Goal: Task Accomplishment & Management: Manage account settings

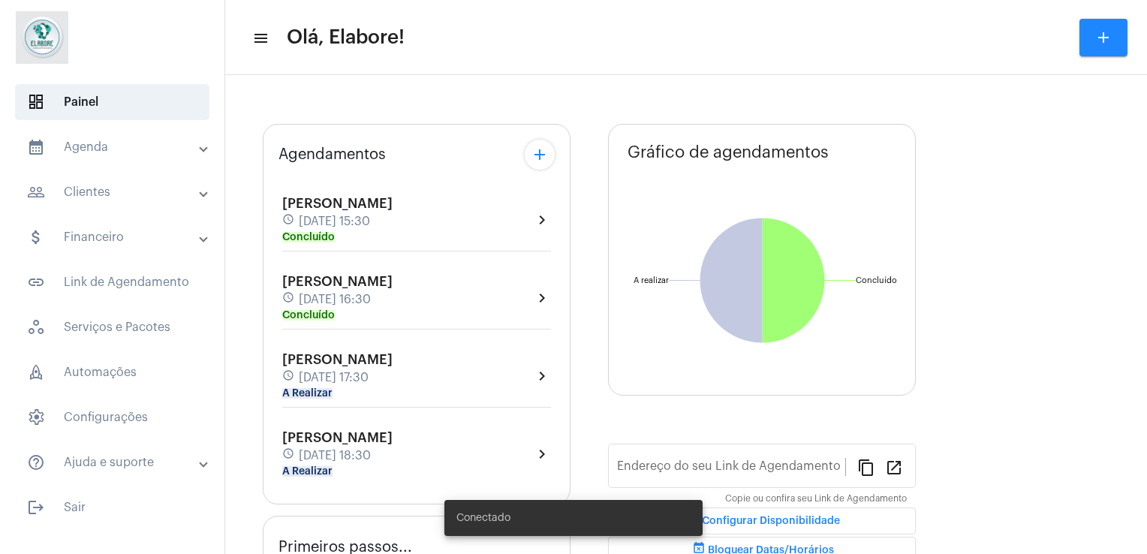
type input "[URL][DOMAIN_NAME]"
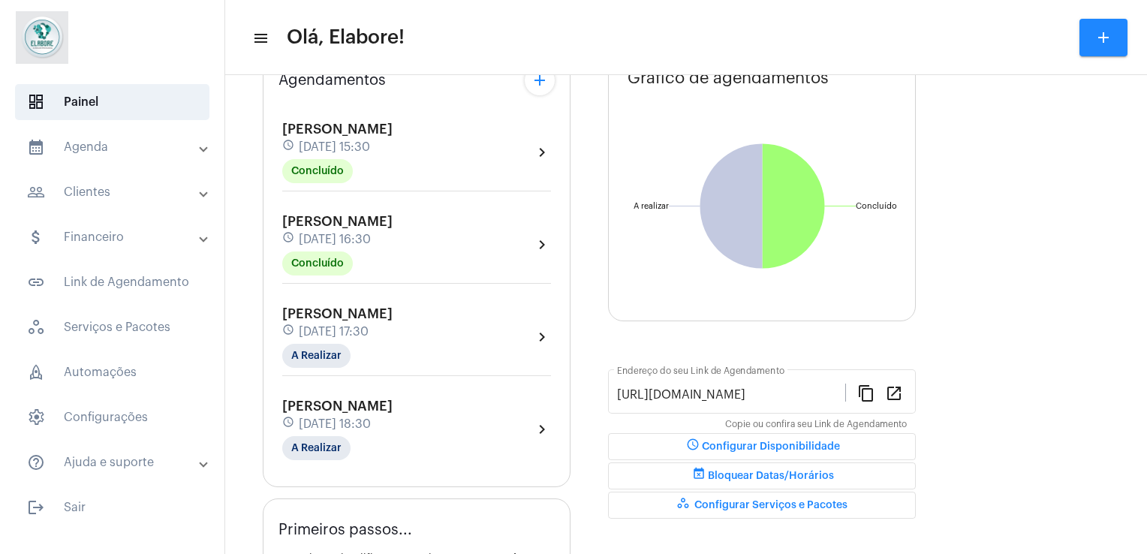
scroll to position [108, 0]
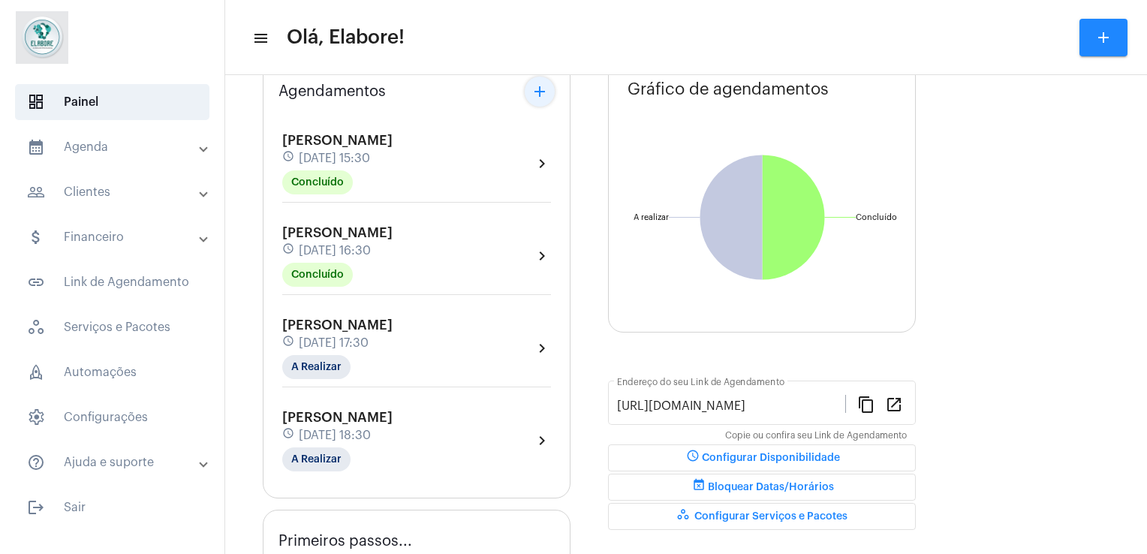
click at [540, 92] on mat-icon "add" at bounding box center [540, 92] width 18 height 18
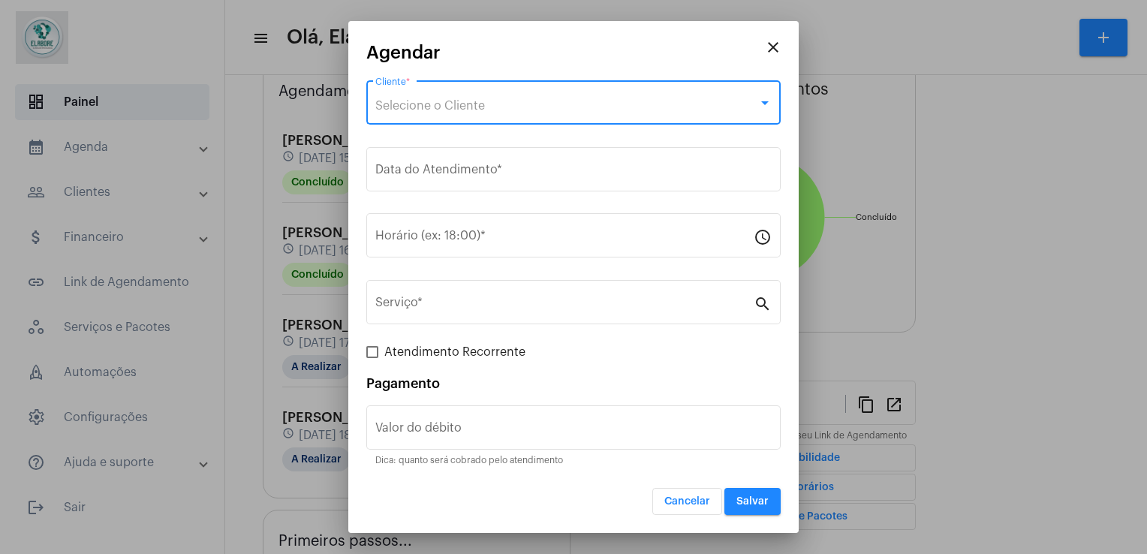
click at [513, 103] on div "Selecione o Cliente" at bounding box center [566, 106] width 383 height 14
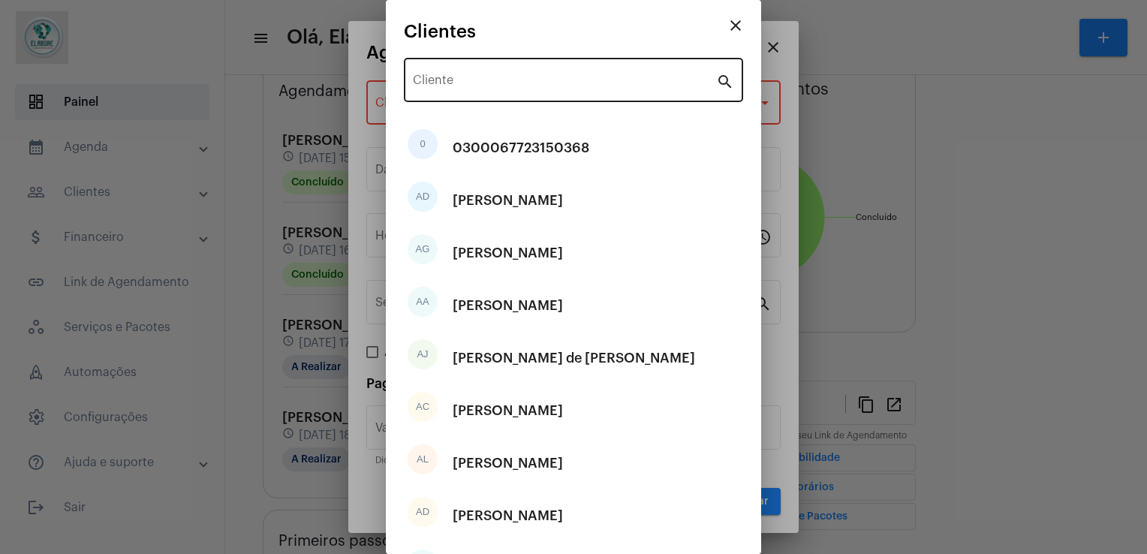
click at [514, 92] on div "Cliente" at bounding box center [564, 78] width 303 height 47
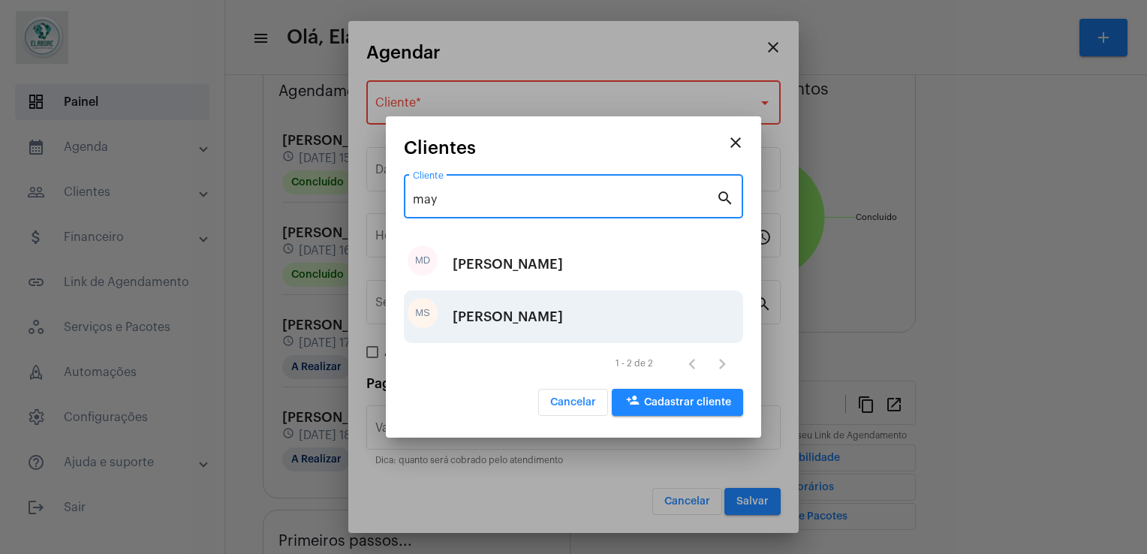
type input "may"
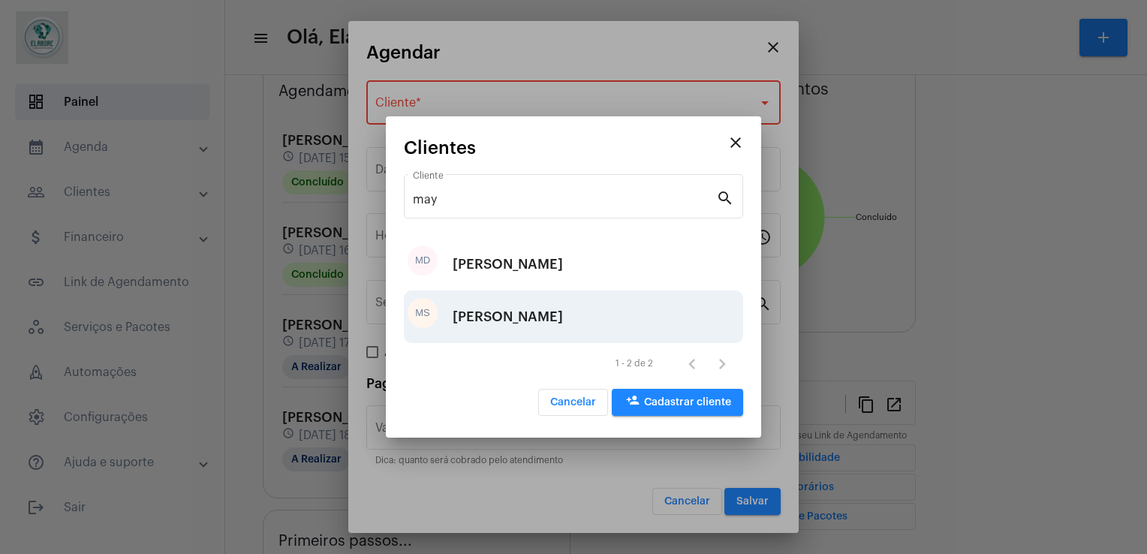
click at [519, 320] on div "[PERSON_NAME]" at bounding box center [508, 316] width 110 height 45
type input "R$"
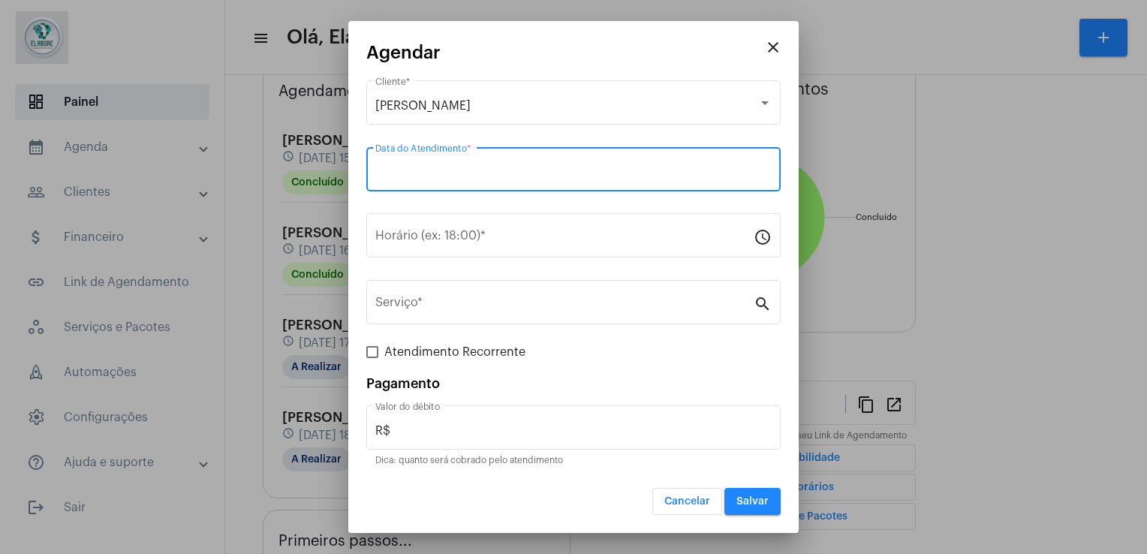
click at [498, 176] on input "Data do Atendimento *" at bounding box center [573, 173] width 396 height 14
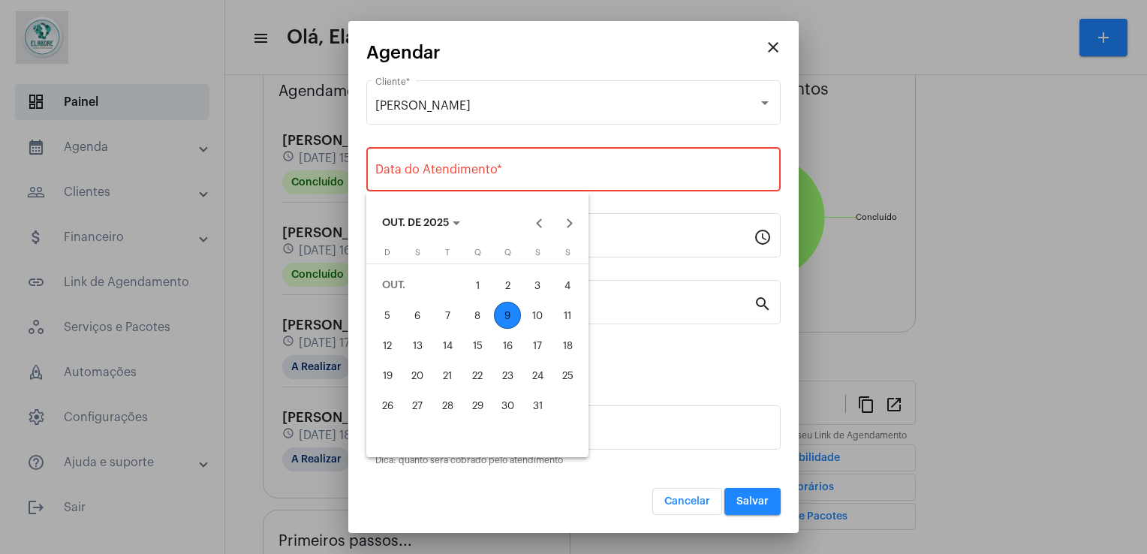
click at [507, 320] on div "9" at bounding box center [507, 315] width 27 height 27
type input "09/10/2025"
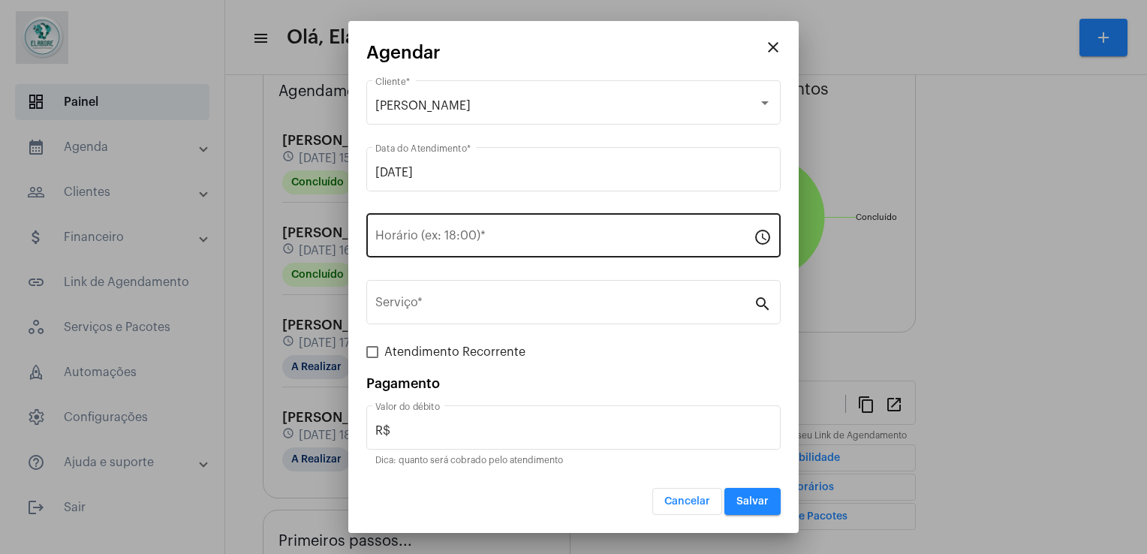
click at [470, 251] on div "Horário (ex: 18:00) *" at bounding box center [564, 233] width 378 height 47
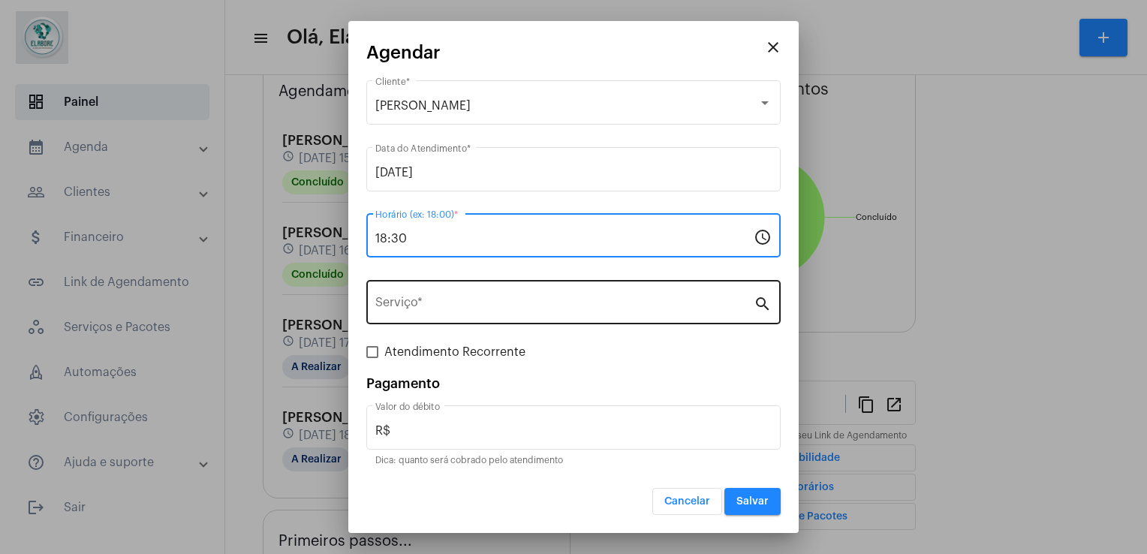
type input "18:30"
click at [459, 314] on div "Serviço *" at bounding box center [564, 300] width 378 height 47
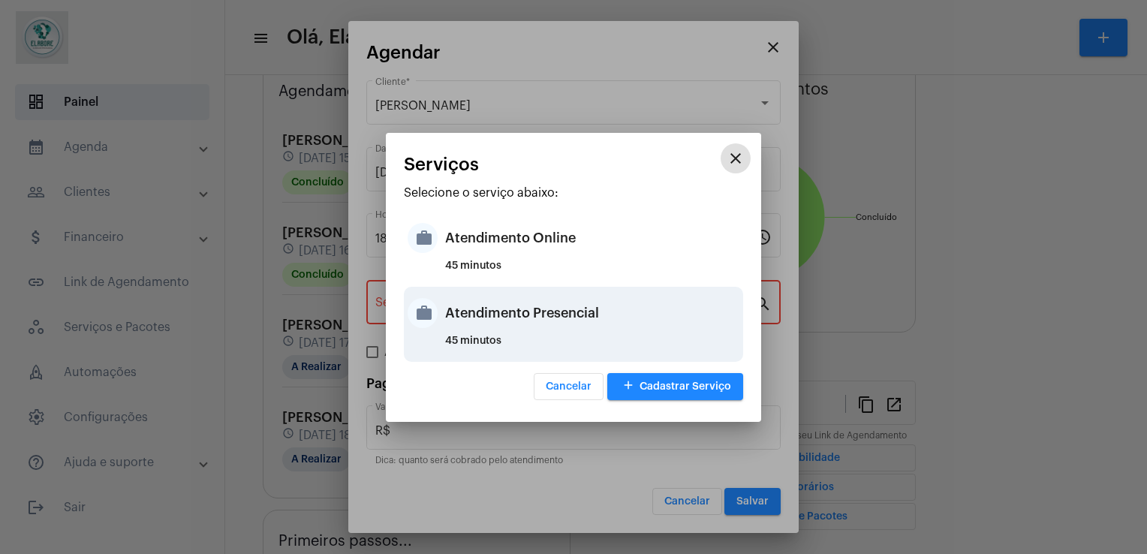
click at [535, 331] on div "Atendimento Presencial" at bounding box center [592, 312] width 294 height 45
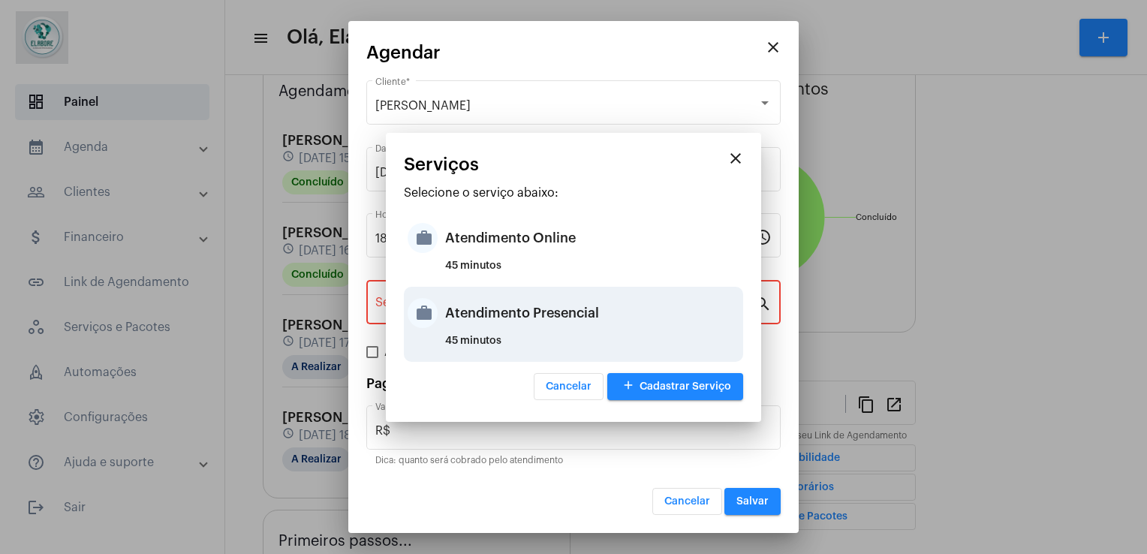
type input "Atendimento Presencial"
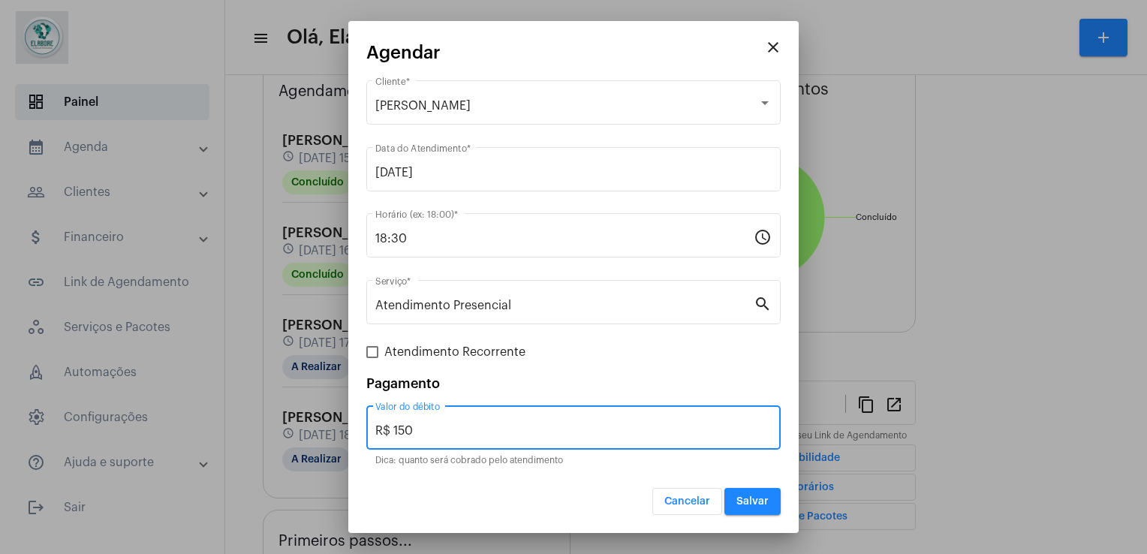
click at [458, 424] on input "R$ 150" at bounding box center [573, 431] width 396 height 14
type input "R$ 0"
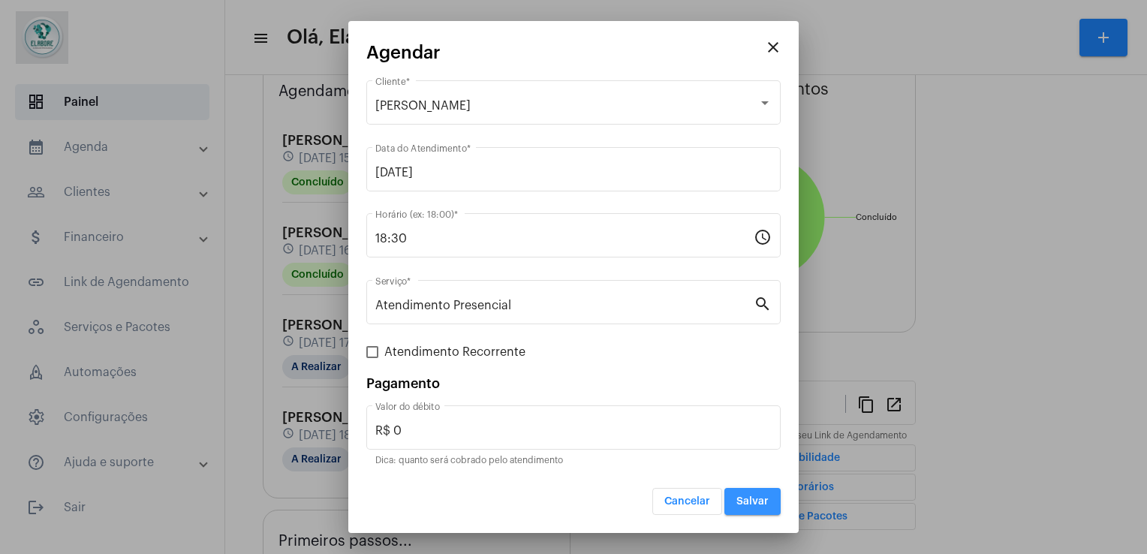
click at [754, 504] on span "Salvar" at bounding box center [752, 501] width 32 height 11
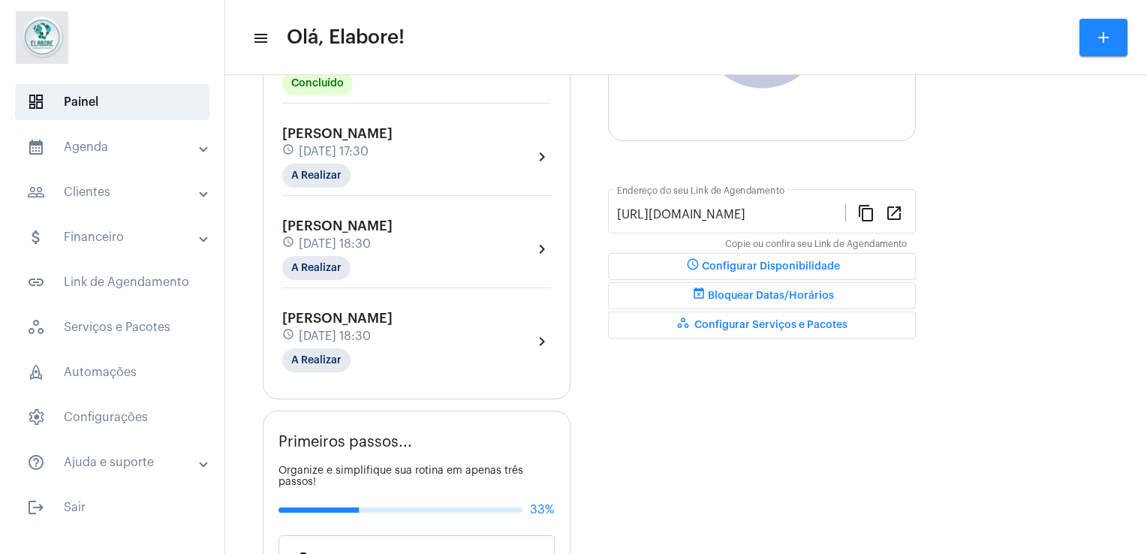
scroll to position [297, 0]
click at [393, 341] on div "schedule 9 de outubro às 18:30" at bounding box center [337, 338] width 110 height 17
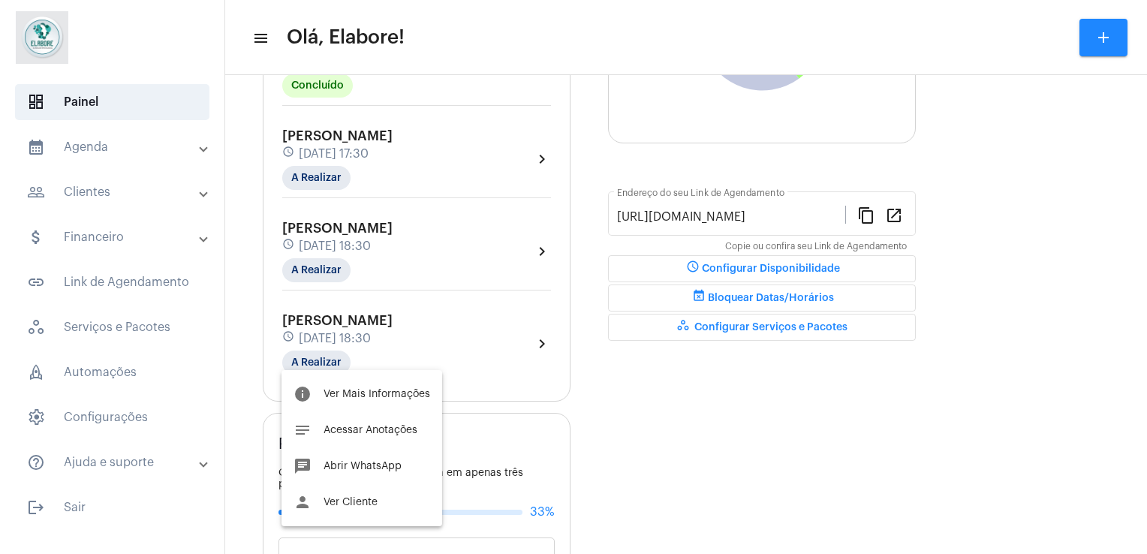
click at [522, 348] on div at bounding box center [573, 277] width 1147 height 554
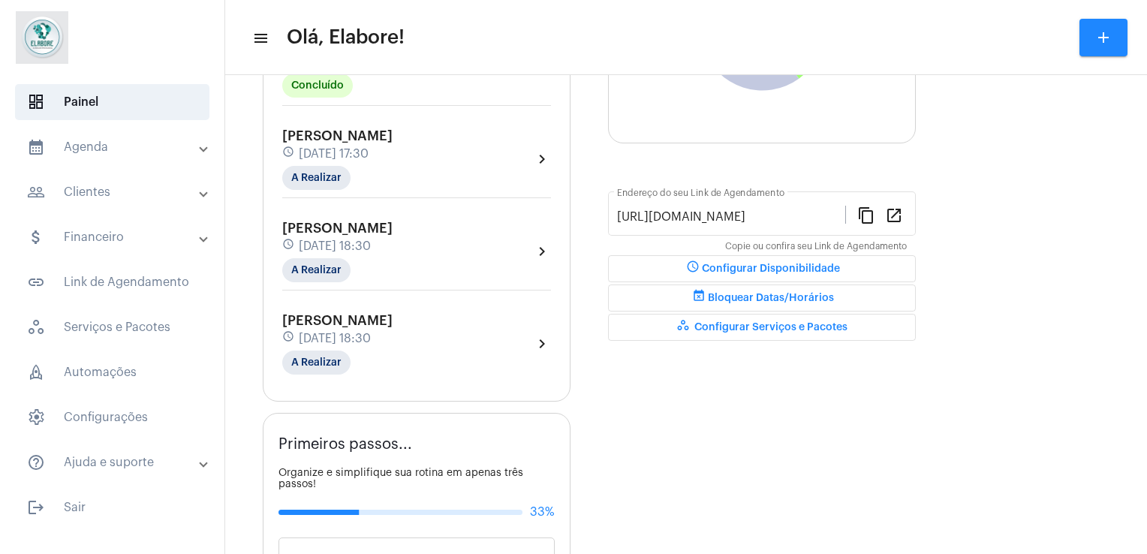
click at [534, 335] on mat-icon "chevron_right" at bounding box center [542, 344] width 18 height 18
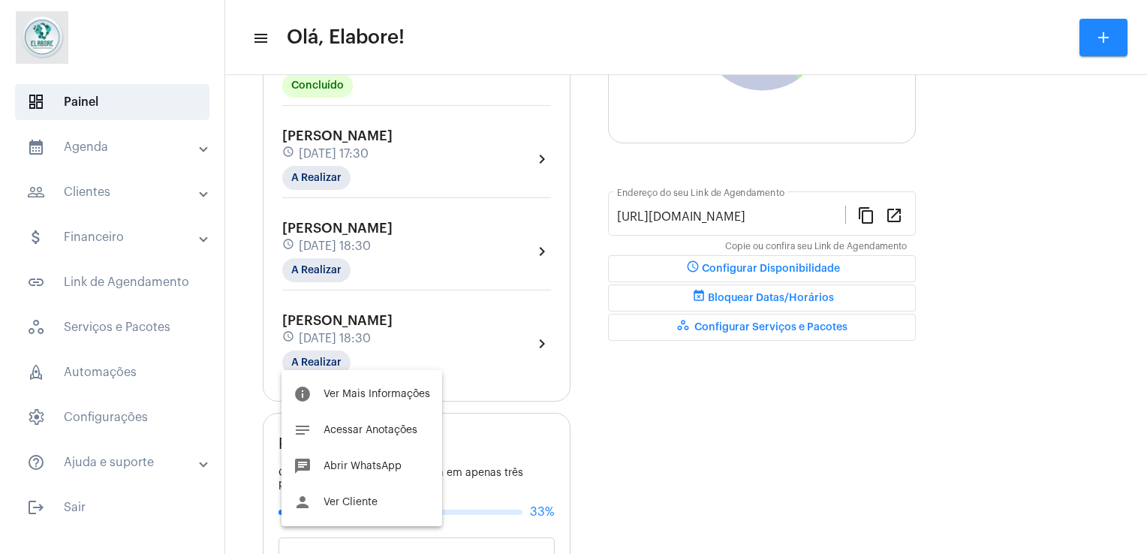
click at [537, 244] on div at bounding box center [573, 277] width 1147 height 554
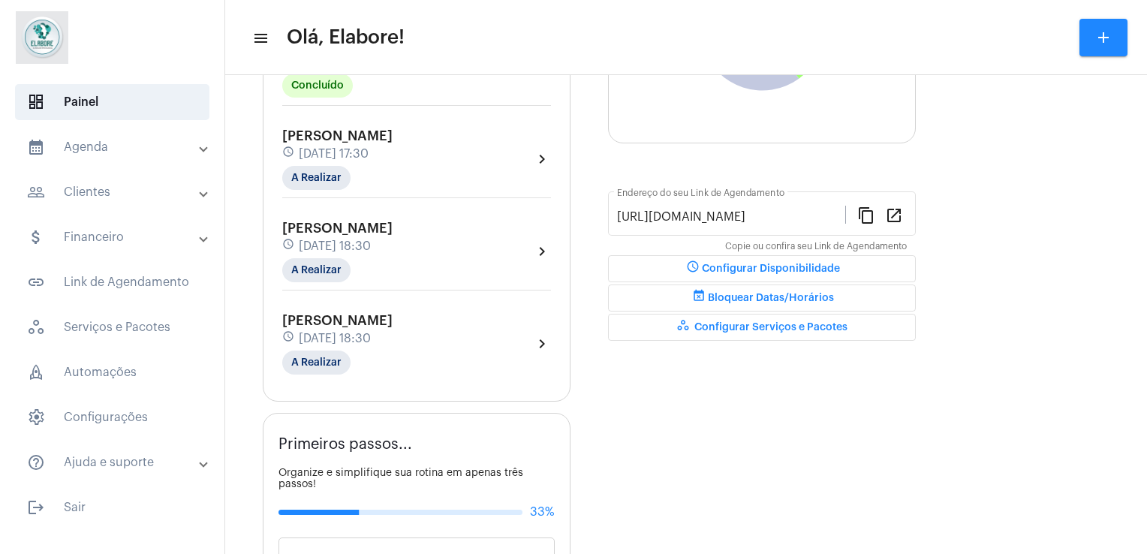
click at [543, 152] on mat-icon "chevron_right" at bounding box center [542, 159] width 18 height 18
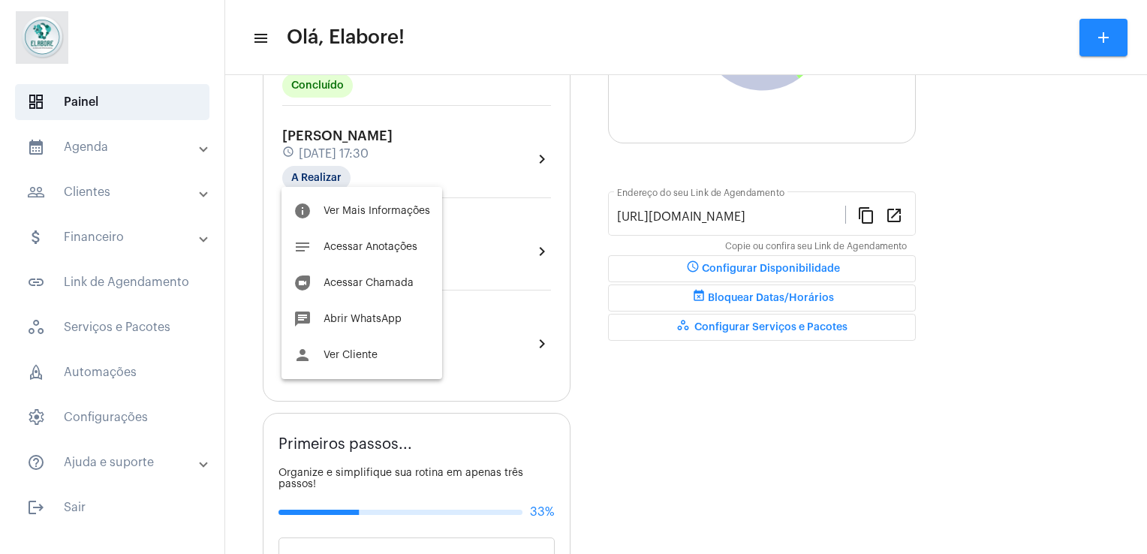
click at [642, 408] on div at bounding box center [573, 277] width 1147 height 554
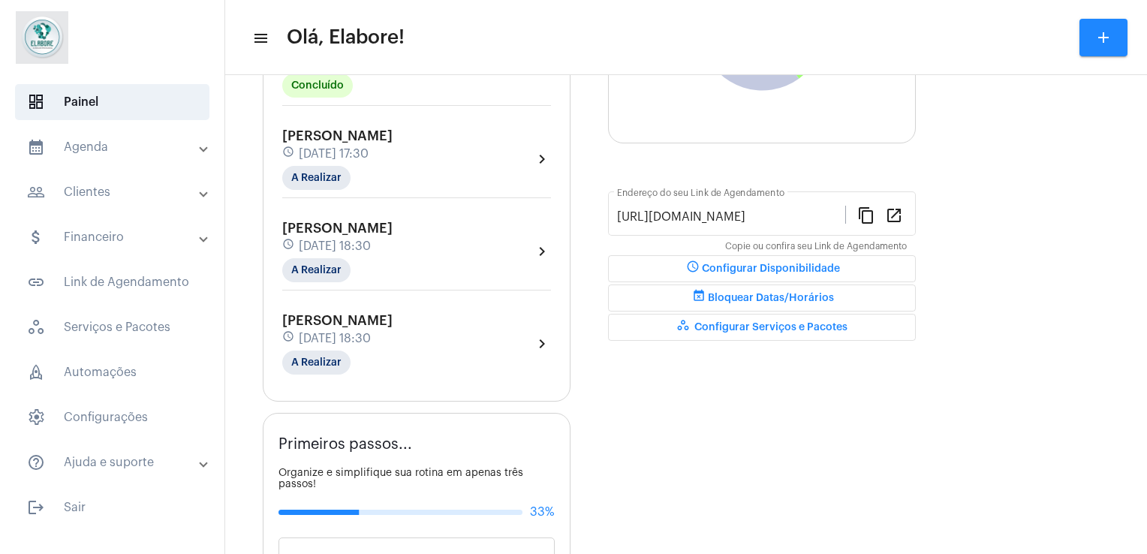
click at [543, 249] on mat-icon "chevron_right" at bounding box center [542, 251] width 18 height 18
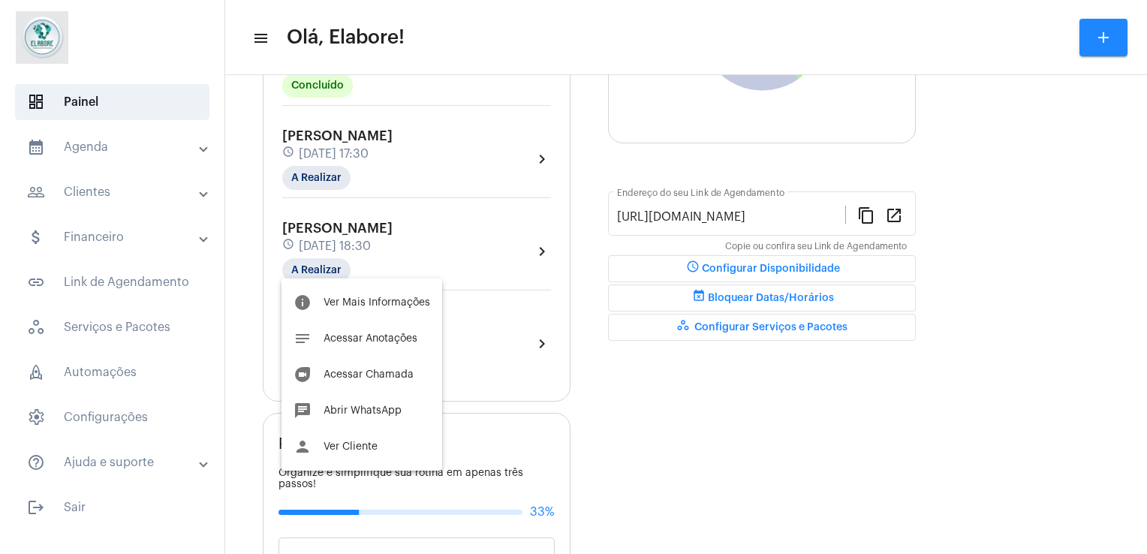
click at [630, 392] on div at bounding box center [573, 277] width 1147 height 554
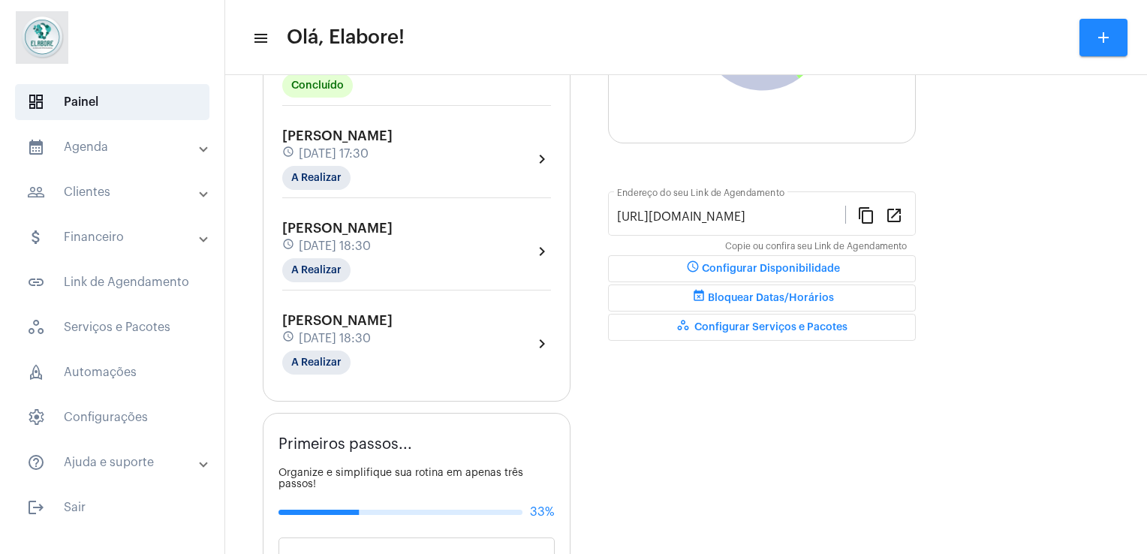
click at [540, 341] on mat-icon "chevron_right" at bounding box center [542, 344] width 18 height 18
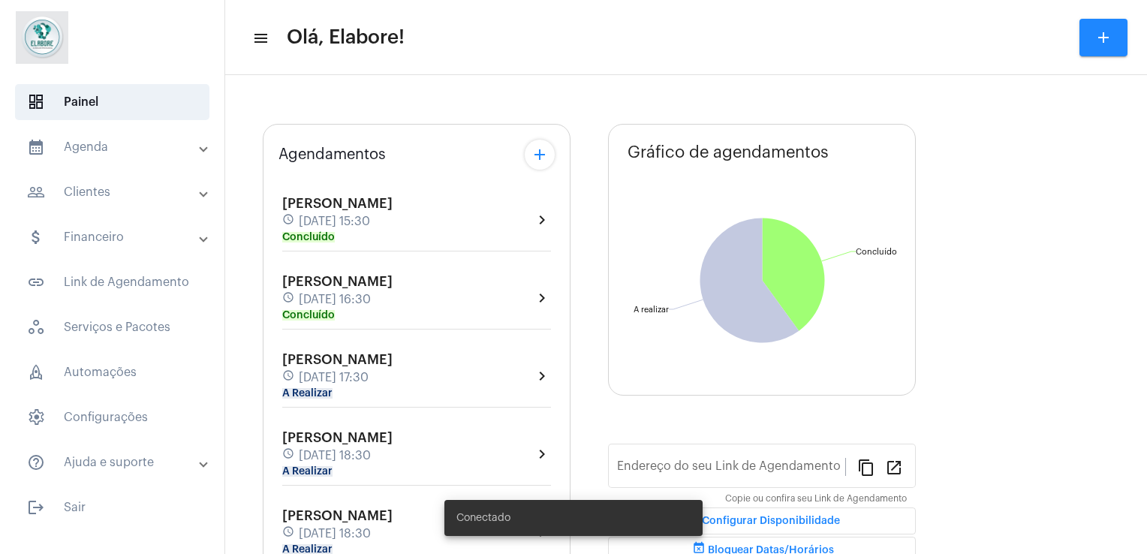
type input "[URL][DOMAIN_NAME]"
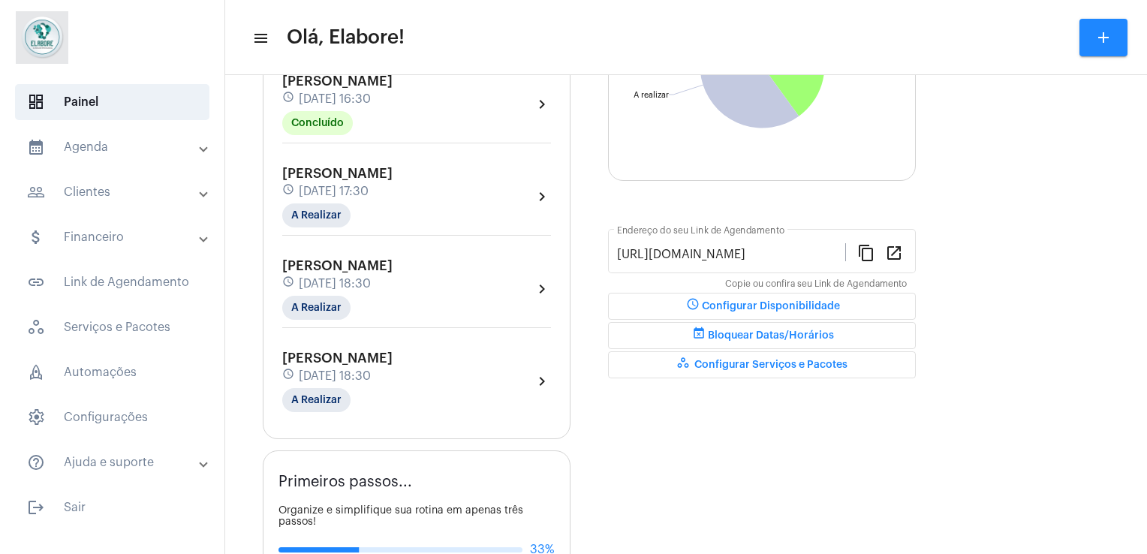
scroll to position [261, 0]
click at [302, 387] on mat-chip "A Realizar" at bounding box center [316, 399] width 68 height 24
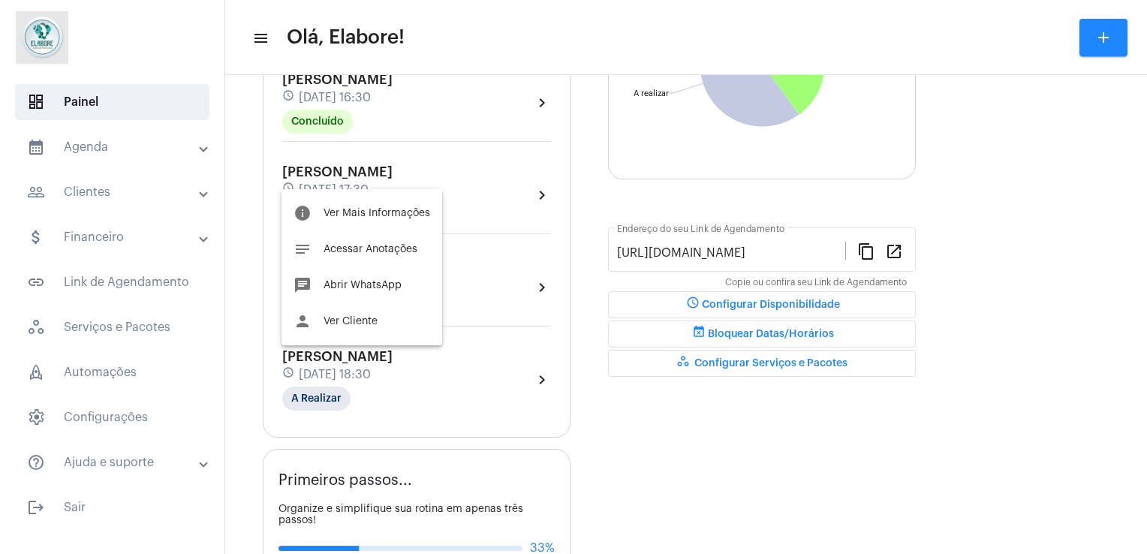
click at [453, 383] on div at bounding box center [573, 277] width 1147 height 554
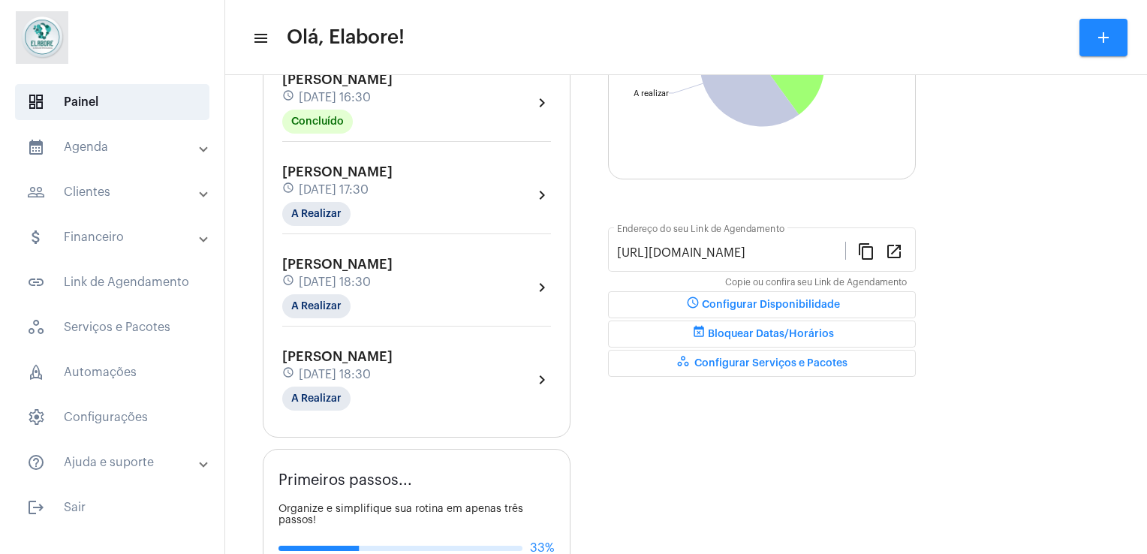
click at [393, 383] on div "Maysa Santos de Oliveira Pinto schedule 9 de outubro às 18:30 A Realizar" at bounding box center [337, 380] width 110 height 62
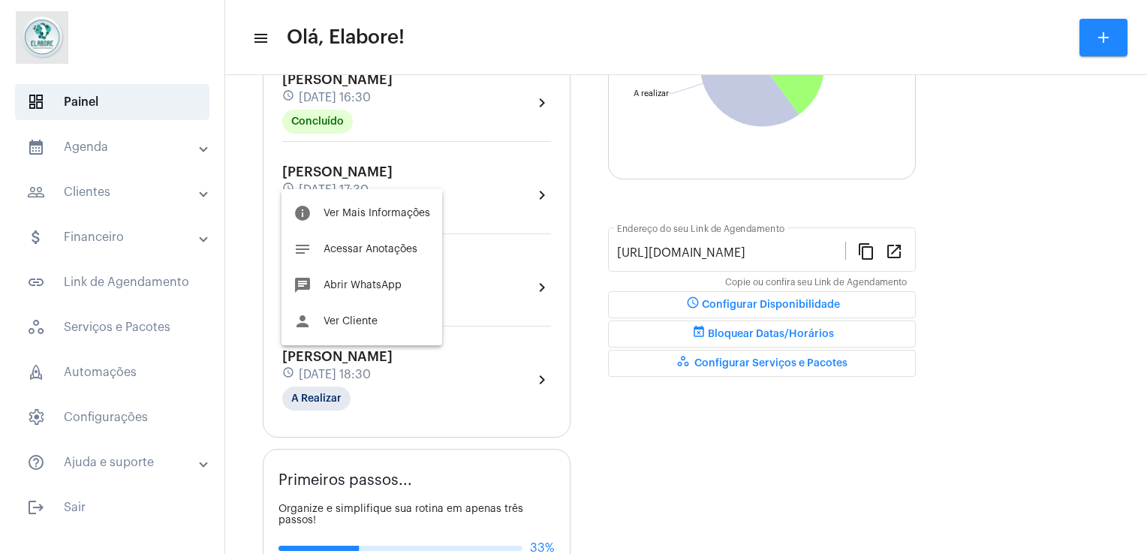
click at [1070, 455] on div at bounding box center [573, 277] width 1147 height 554
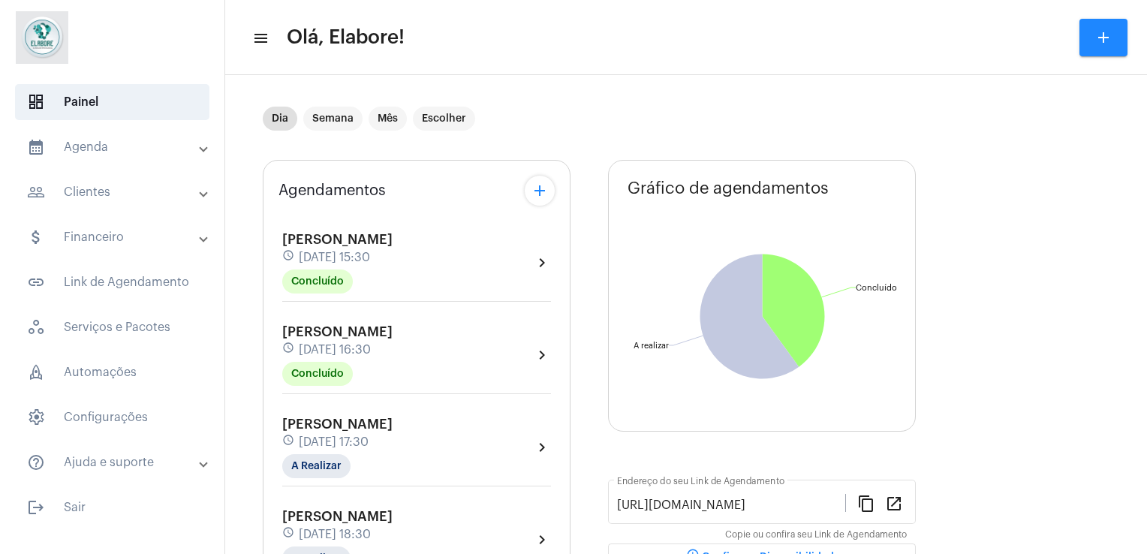
scroll to position [6, 0]
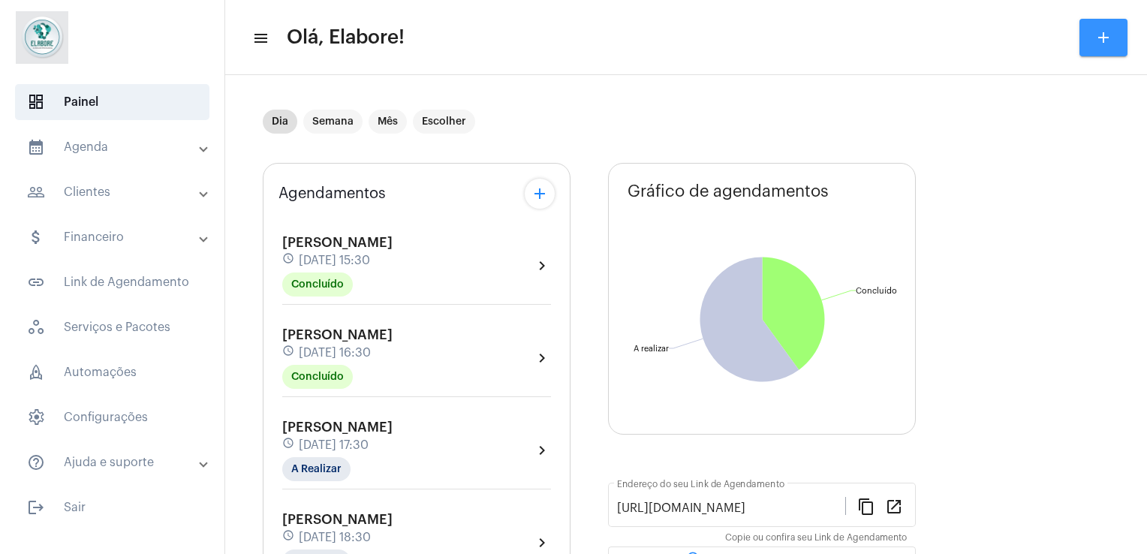
click at [1103, 50] on button "add" at bounding box center [1103, 38] width 48 height 38
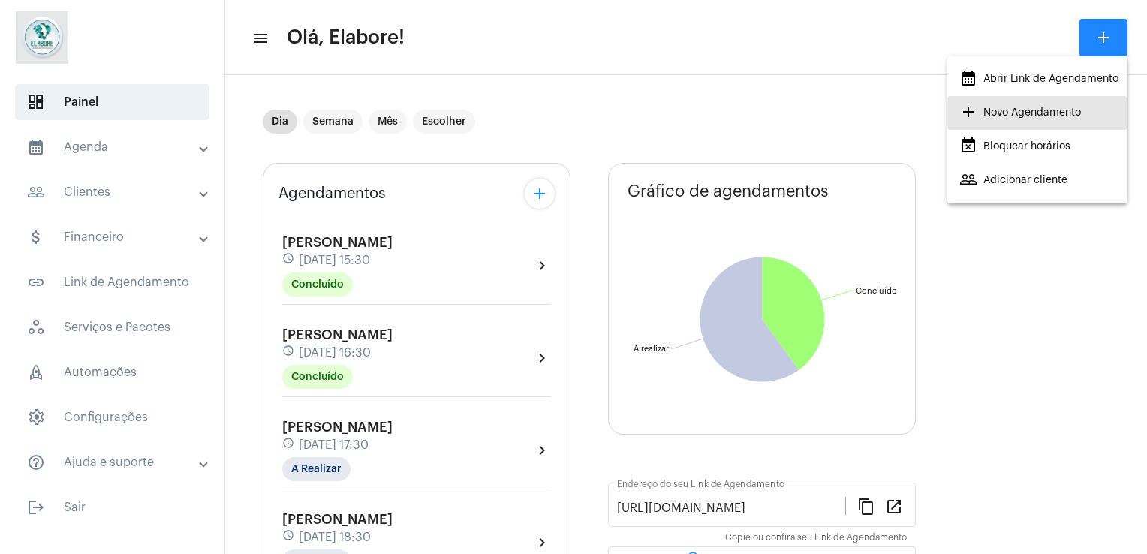
click at [1048, 118] on span "add Novo Agendamento" at bounding box center [1020, 112] width 122 height 27
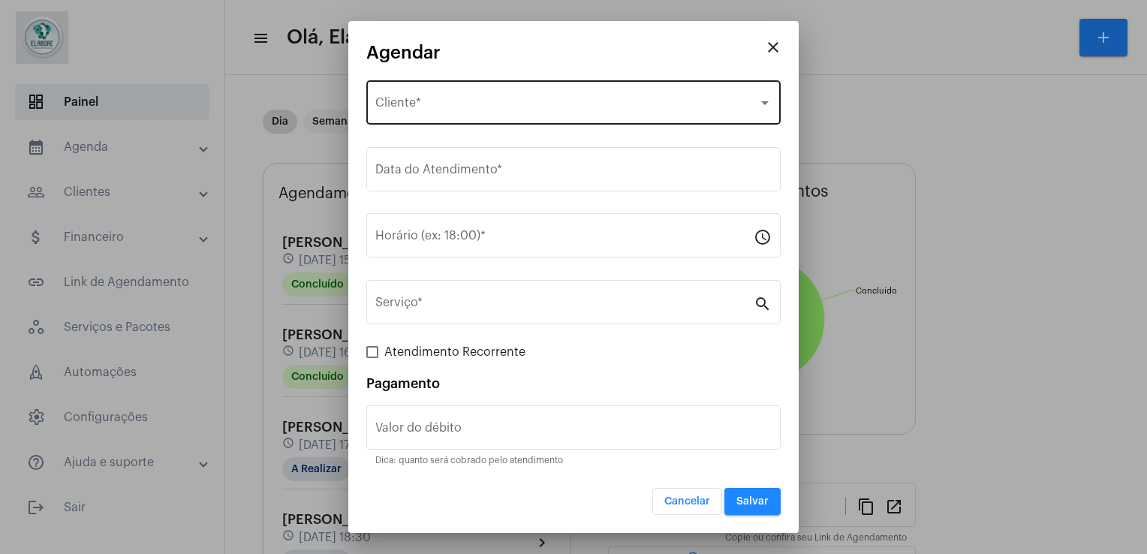
click at [649, 106] on div "Selecione o Cliente" at bounding box center [566, 106] width 383 height 14
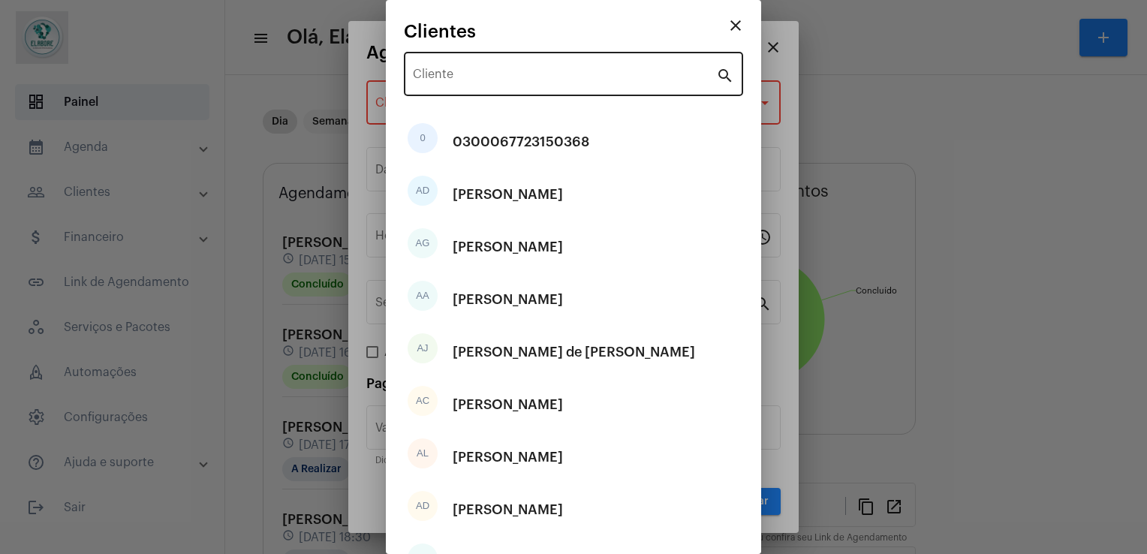
click at [621, 65] on div "Cliente" at bounding box center [564, 72] width 303 height 47
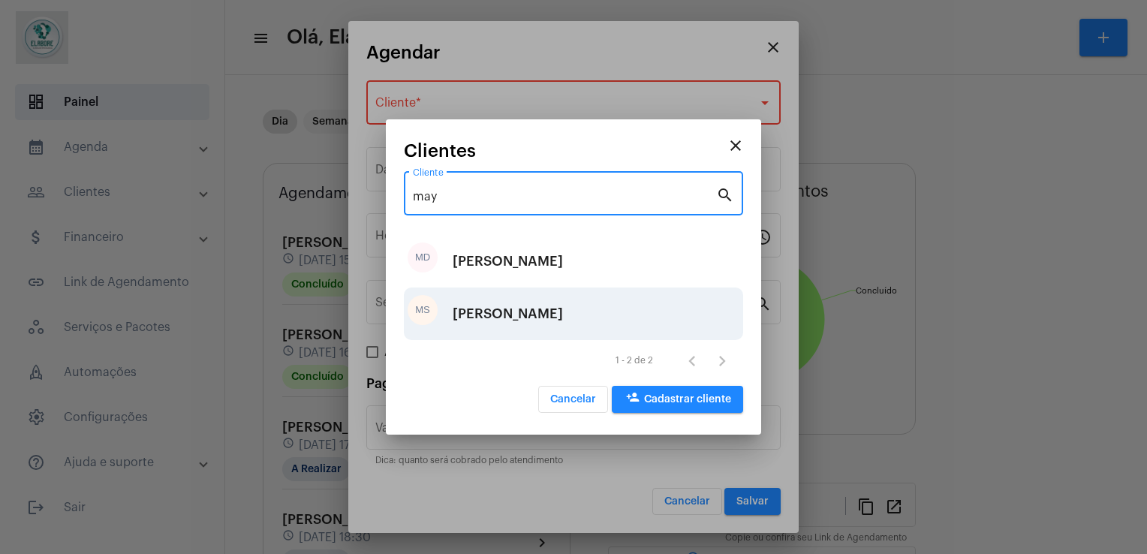
type input "may"
click at [505, 313] on div "[PERSON_NAME]" at bounding box center [508, 313] width 110 height 45
type input "R$"
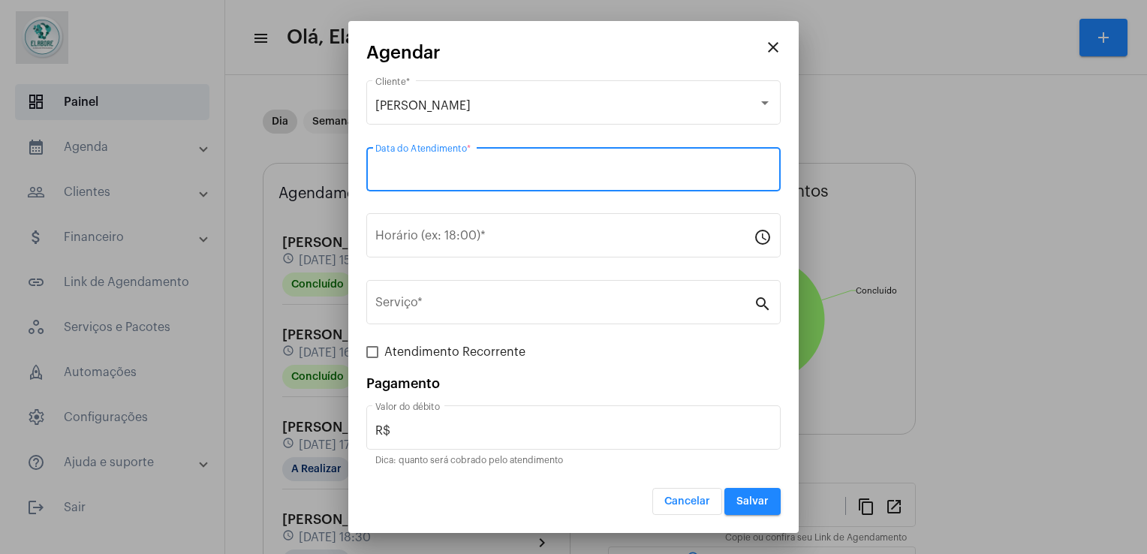
click at [505, 167] on input "Data do Atendimento *" at bounding box center [573, 173] width 396 height 14
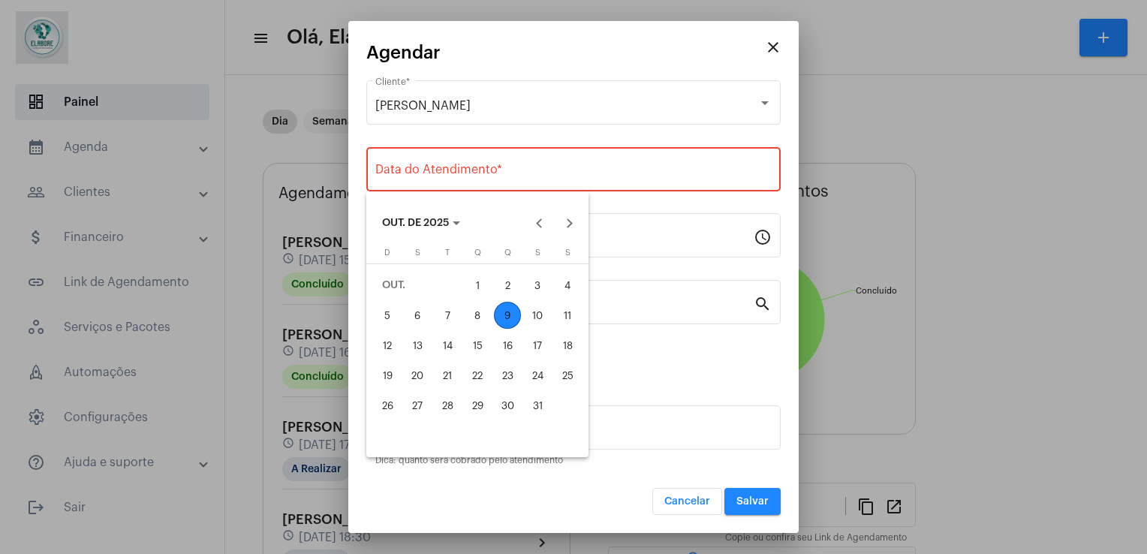
click at [504, 314] on div "9" at bounding box center [507, 315] width 27 height 27
type input "09/10/2025"
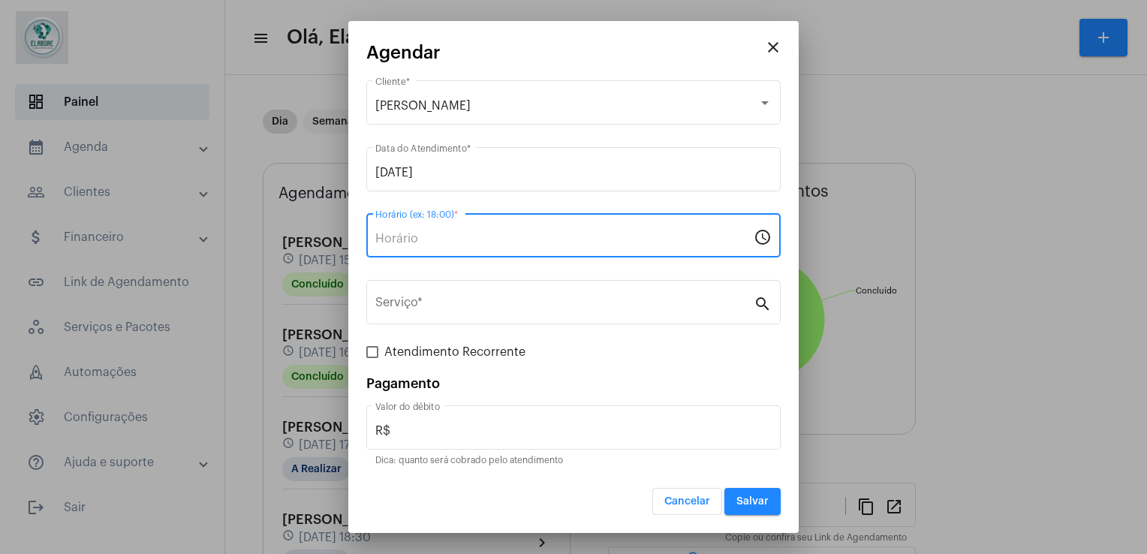
click at [492, 245] on input "Horário (ex: 18:00) *" at bounding box center [564, 239] width 378 height 14
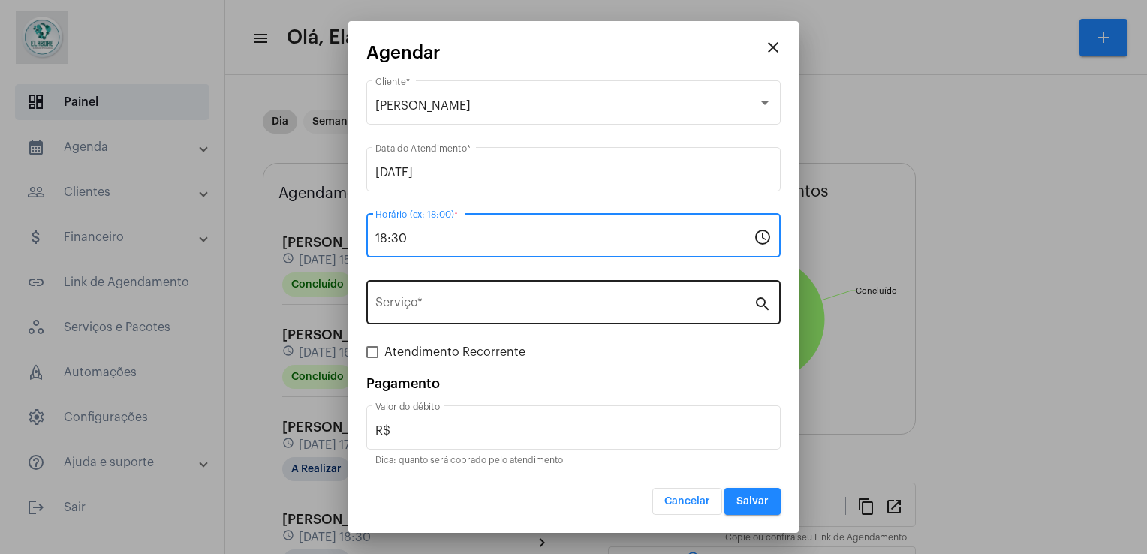
type input "18:30"
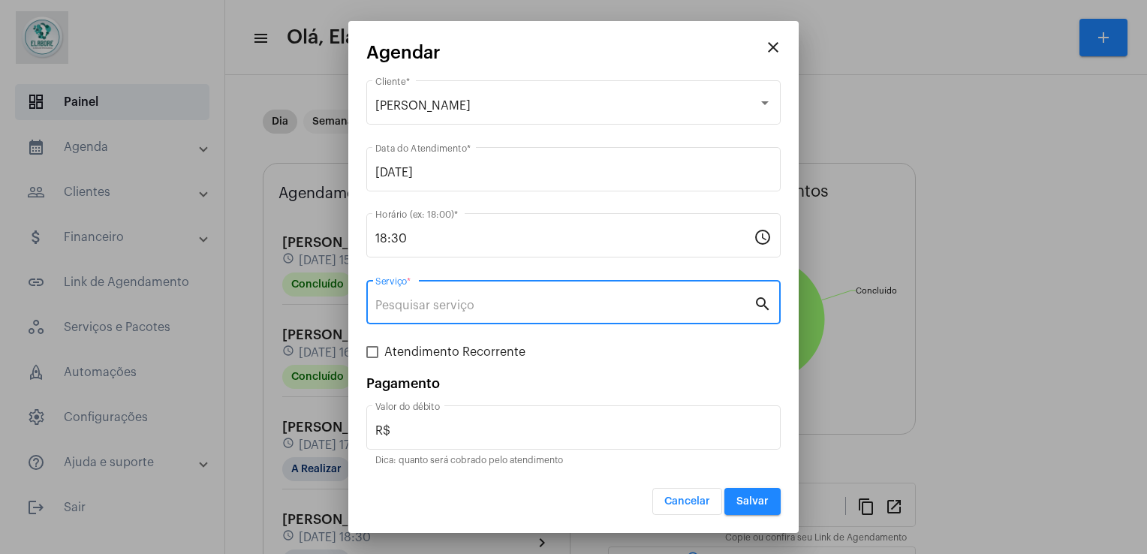
click at [480, 299] on input "Serviço *" at bounding box center [564, 306] width 378 height 14
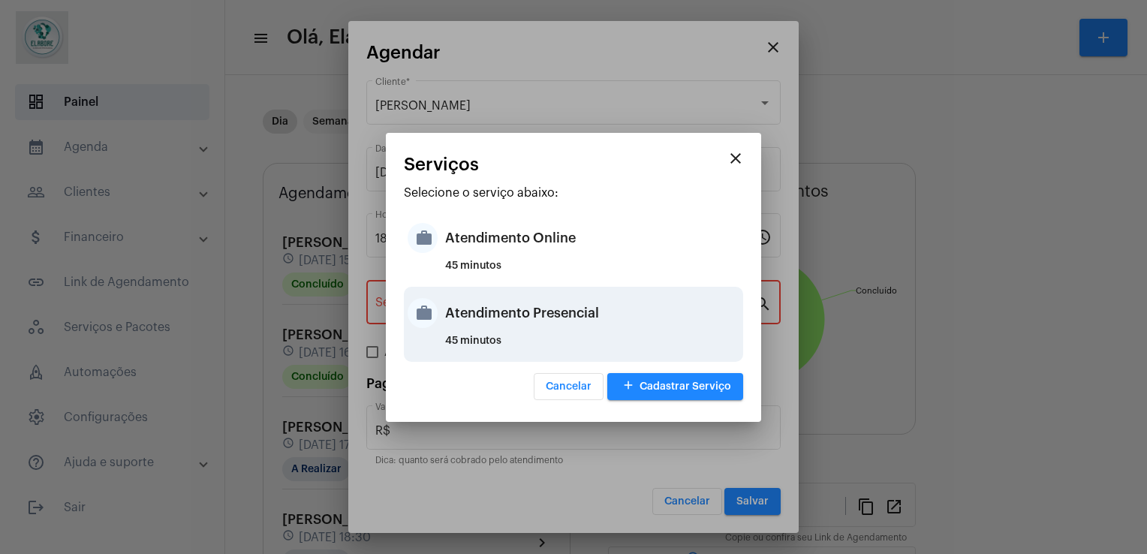
click at [576, 326] on div "Atendimento Presencial" at bounding box center [592, 312] width 294 height 45
type input "Atendimento Presencial"
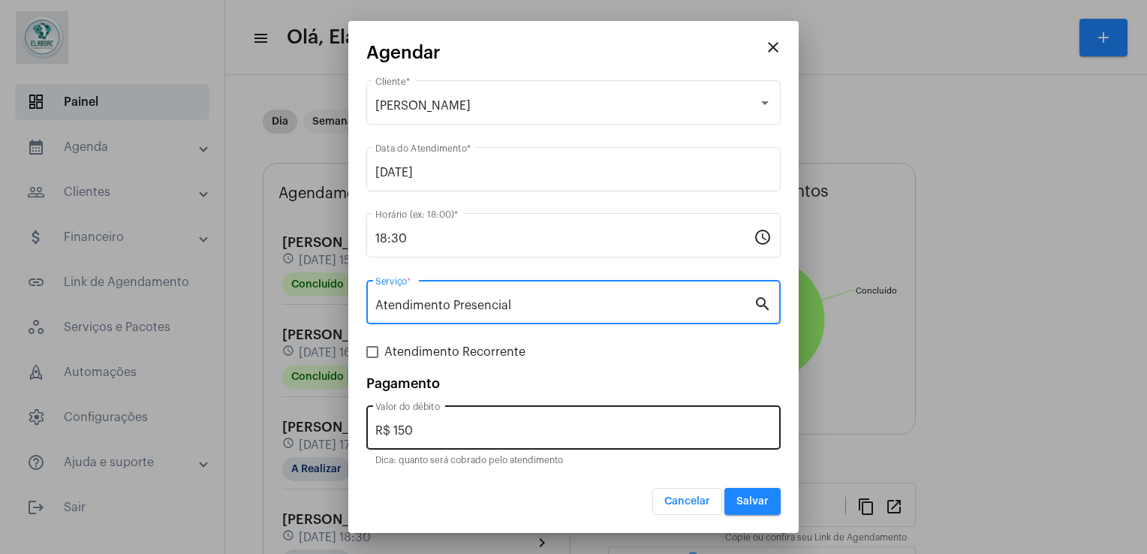
click at [522, 437] on input "R$ 150" at bounding box center [573, 431] width 396 height 14
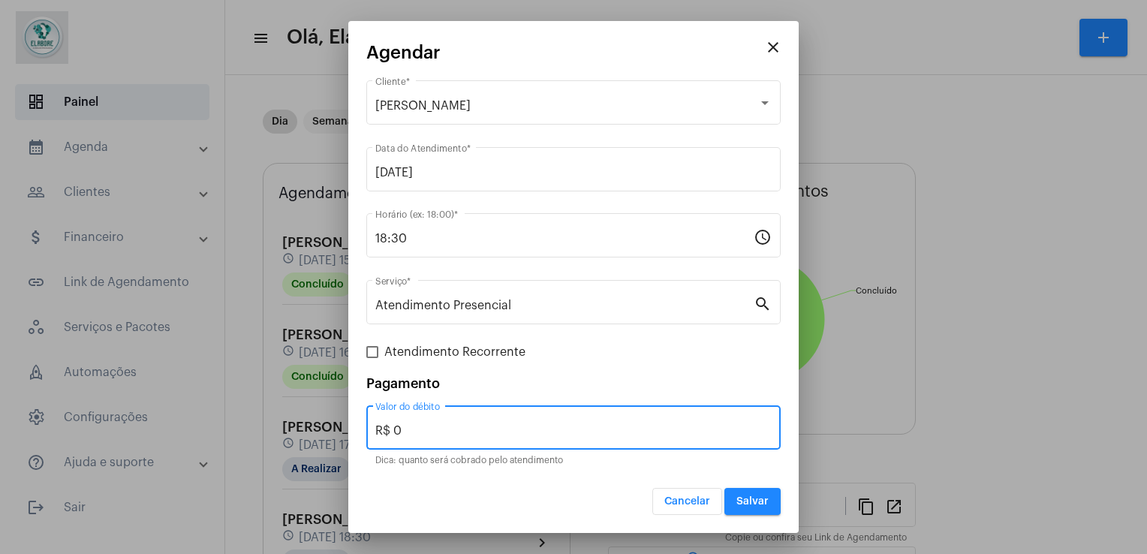
type input "R$ 0"
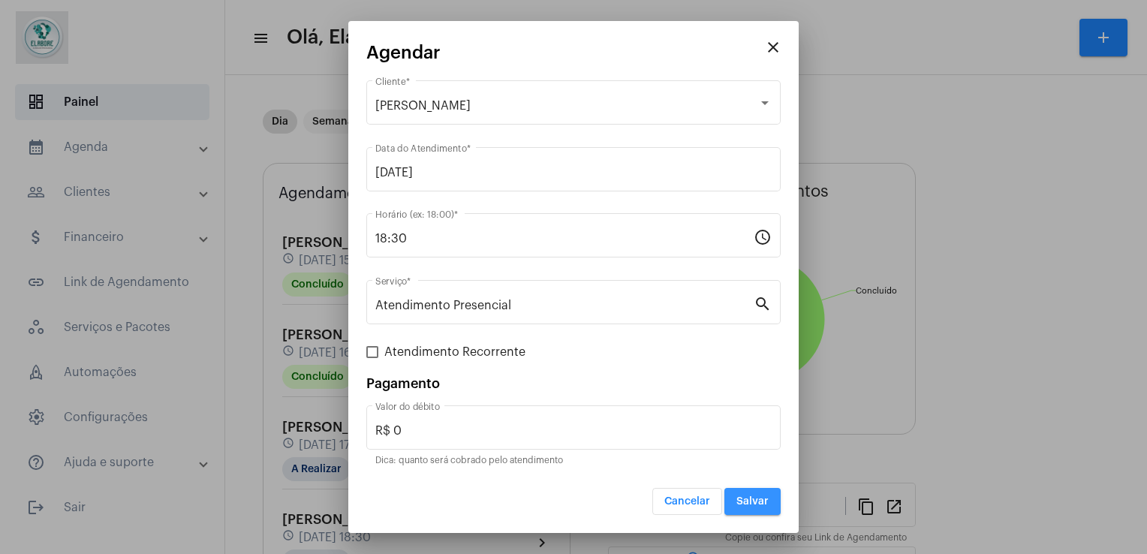
click at [747, 503] on span "Salvar" at bounding box center [752, 501] width 32 height 11
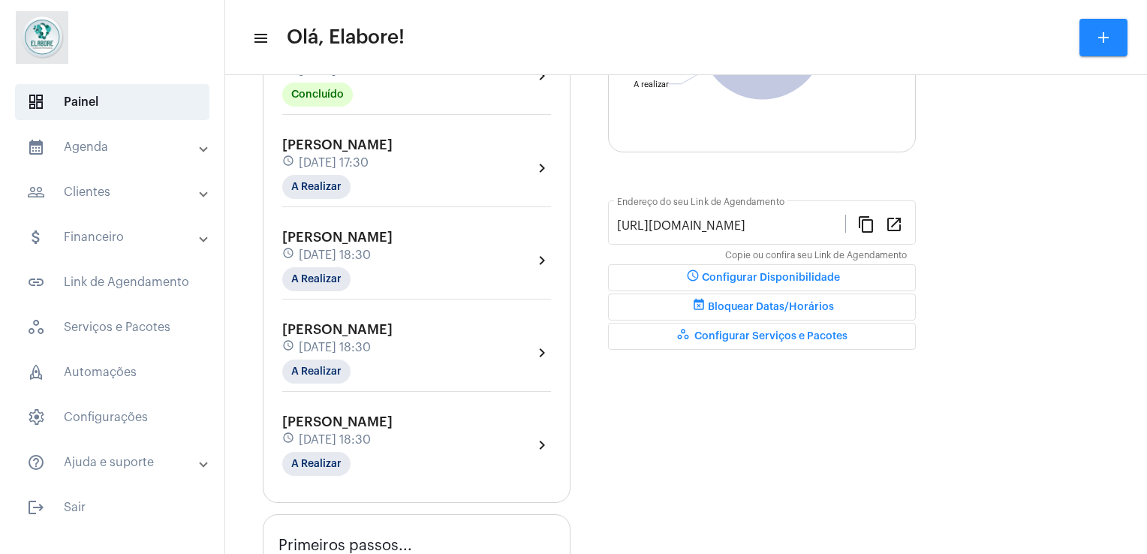
scroll to position [323, 0]
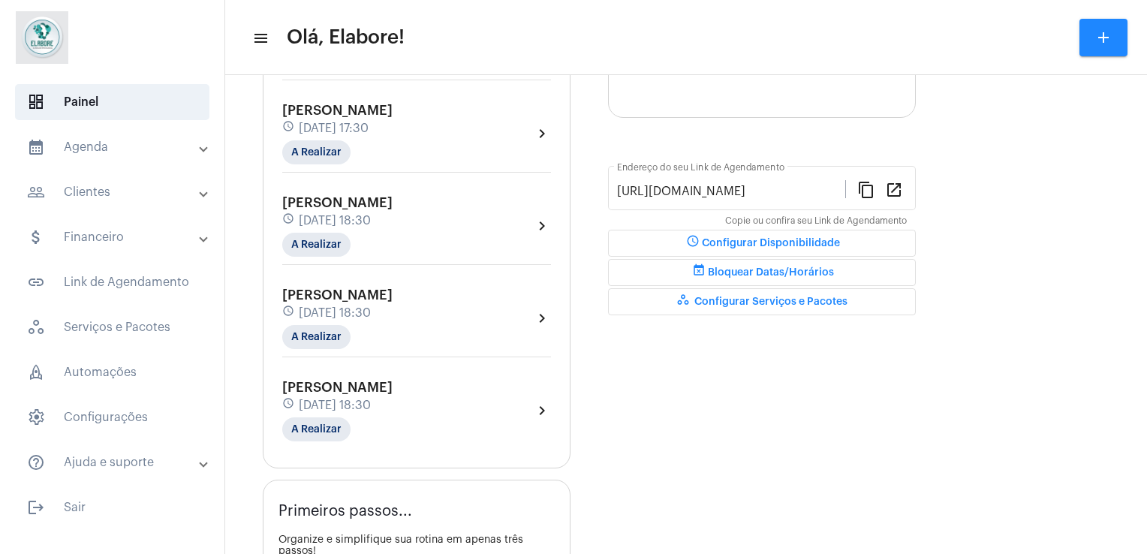
click at [393, 427] on div "Maysa Santos de Oliveira Pinto schedule 9 de outubro às 18:30 A Realizar" at bounding box center [337, 411] width 110 height 62
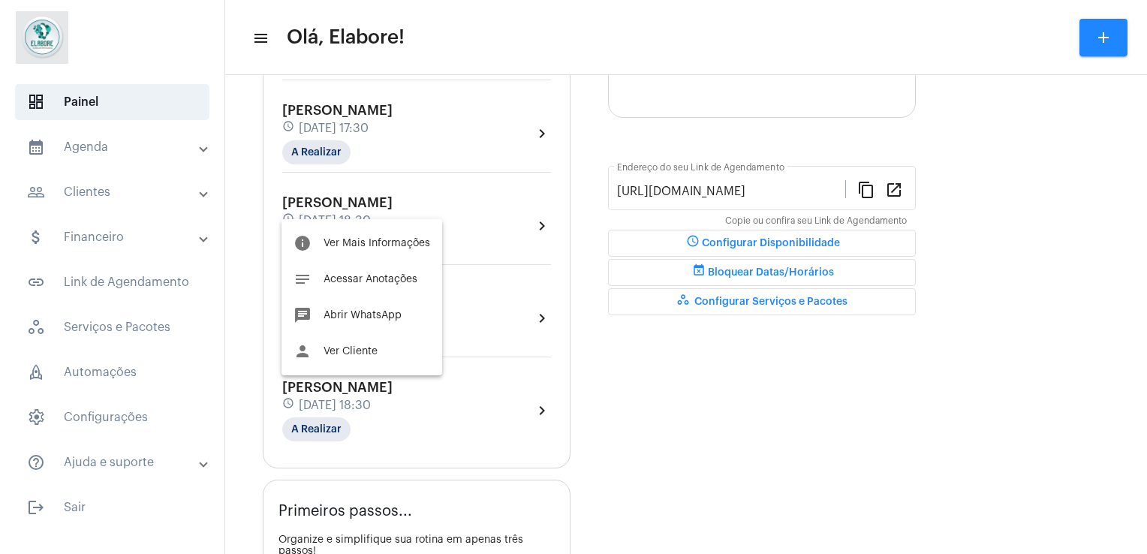
click at [489, 328] on div at bounding box center [573, 277] width 1147 height 554
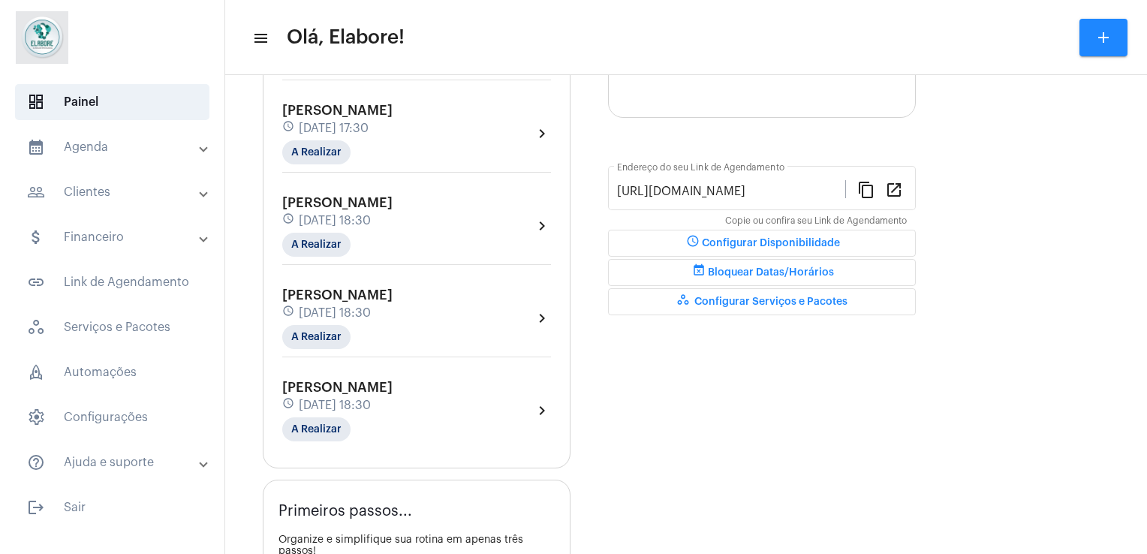
click at [393, 307] on div "schedule 9 de outubro às 18:30" at bounding box center [337, 313] width 110 height 17
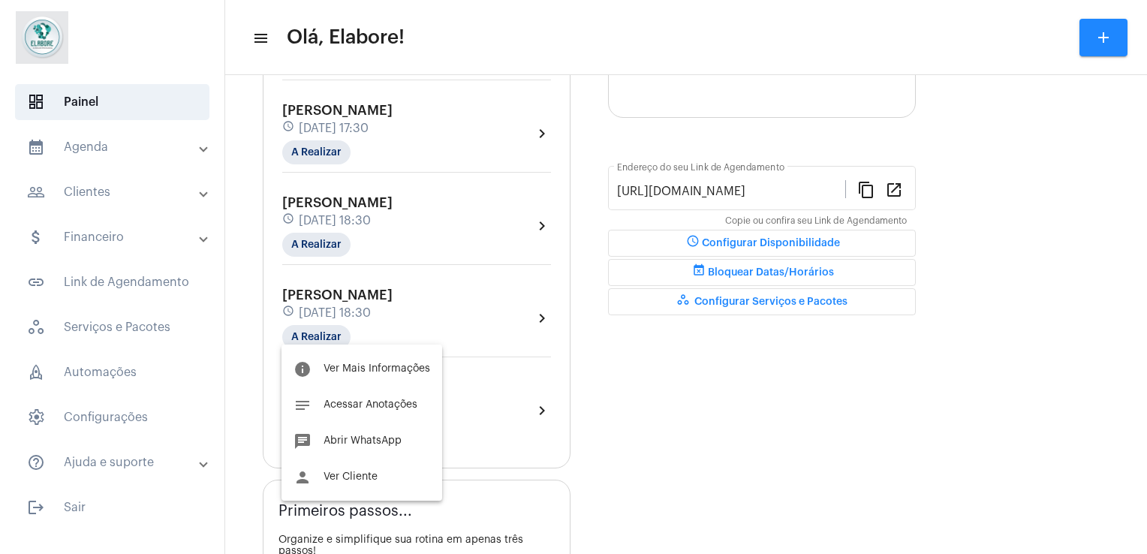
click at [687, 364] on div at bounding box center [573, 277] width 1147 height 554
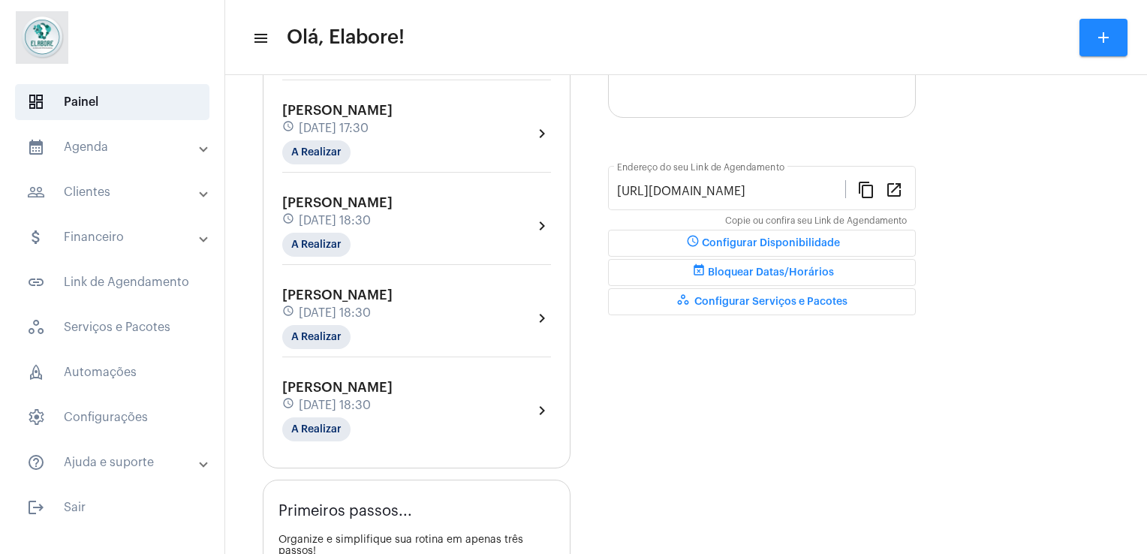
click at [516, 405] on div "[PERSON_NAME] schedule [DATE] 18:30 A Realizar chevron_right" at bounding box center [416, 411] width 269 height 62
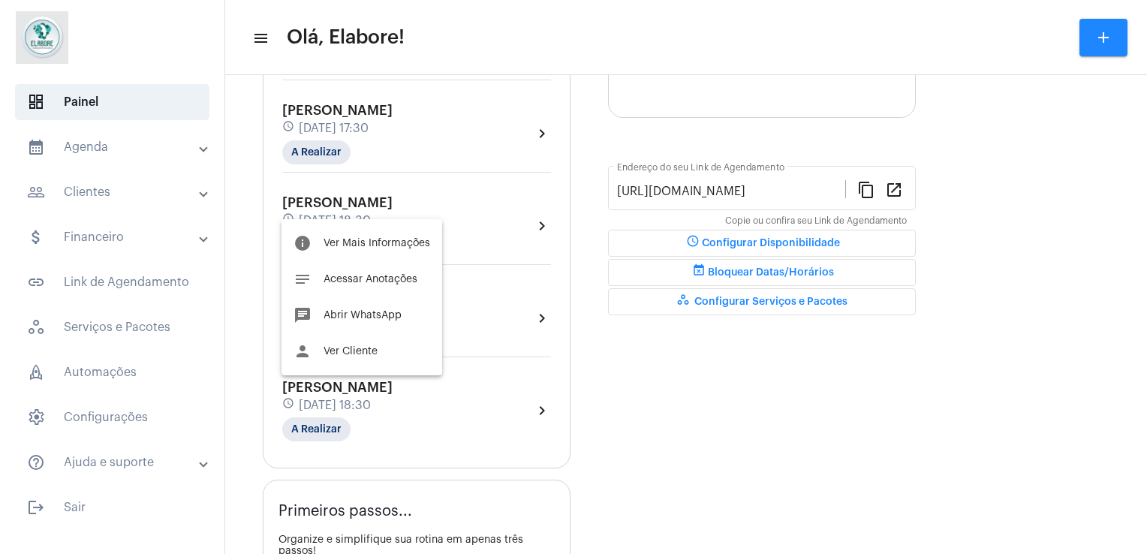
click at [685, 359] on div at bounding box center [573, 277] width 1147 height 554
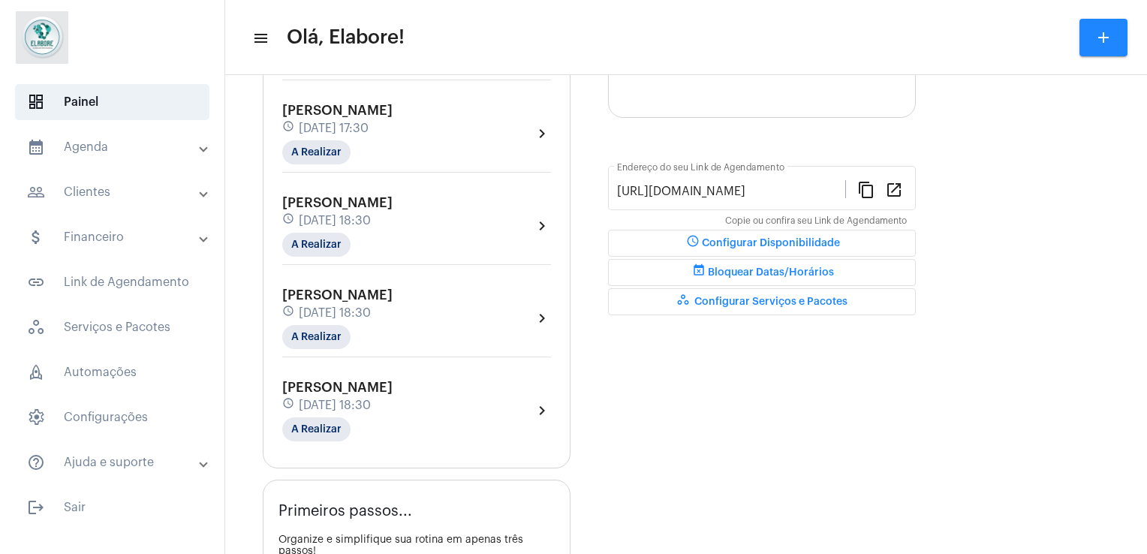
click at [543, 212] on div "Marisa Dos Santos schedule 9 de outubro às 18:30 A Realizar chevron_right" at bounding box center [416, 226] width 269 height 62
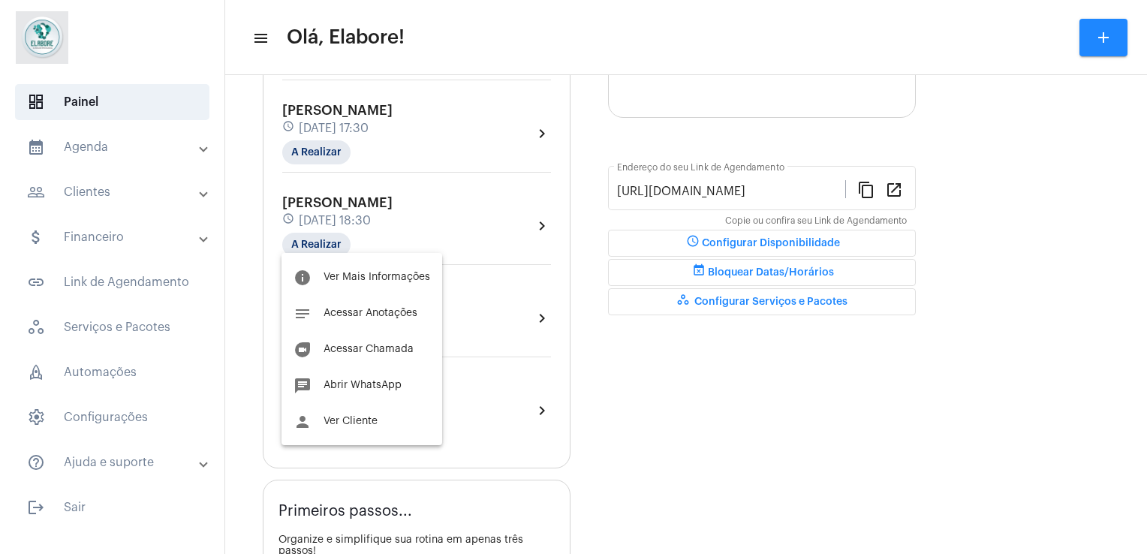
click at [686, 336] on div at bounding box center [573, 277] width 1147 height 554
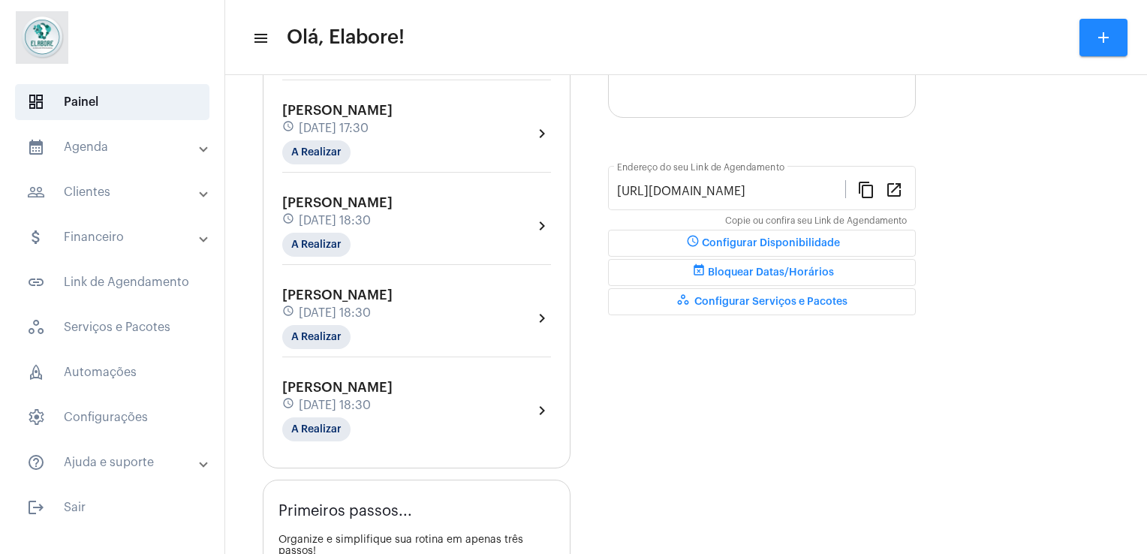
click at [508, 312] on div "[PERSON_NAME] schedule [DATE] 18:30 A Realizar chevron_right" at bounding box center [416, 318] width 269 height 62
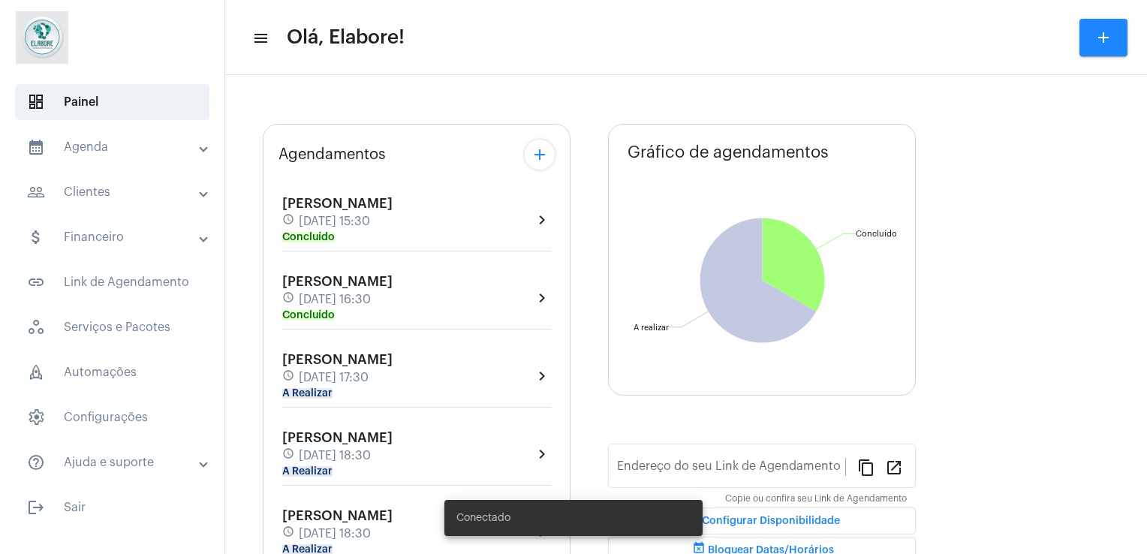
type input "[URL][DOMAIN_NAME]"
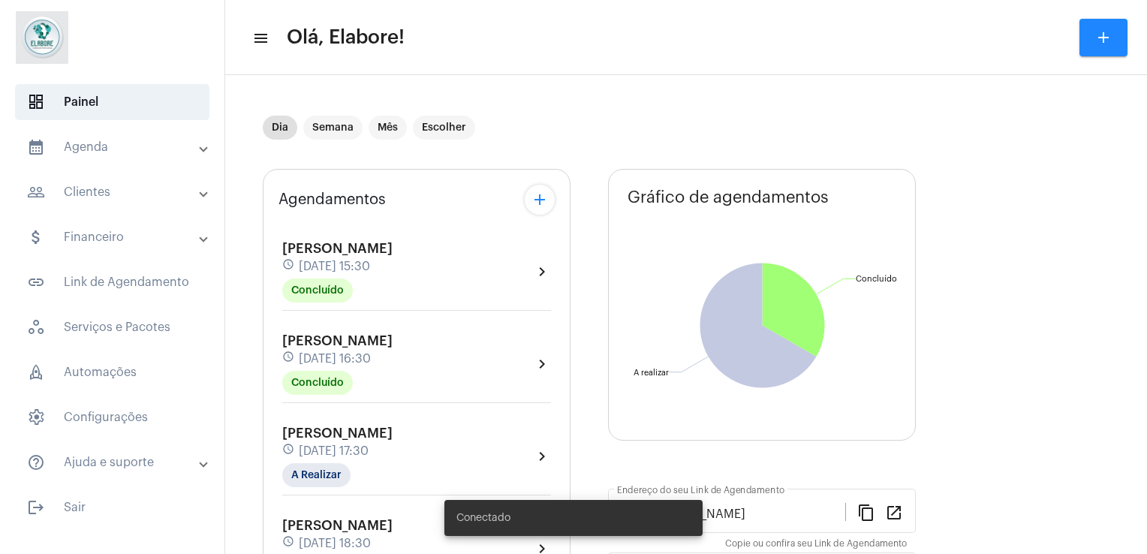
click at [333, 528] on span "[PERSON_NAME]" at bounding box center [337, 526] width 110 height 14
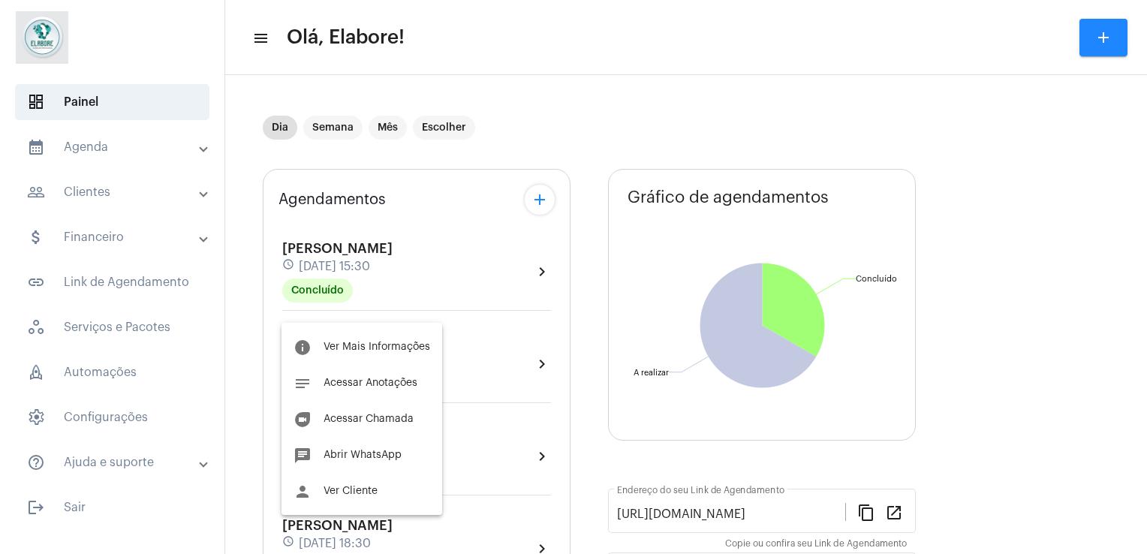
drag, startPoint x: 1142, startPoint y: 156, endPoint x: 1144, endPoint y: 194, distance: 37.6
click at [1144, 194] on div at bounding box center [573, 277] width 1147 height 554
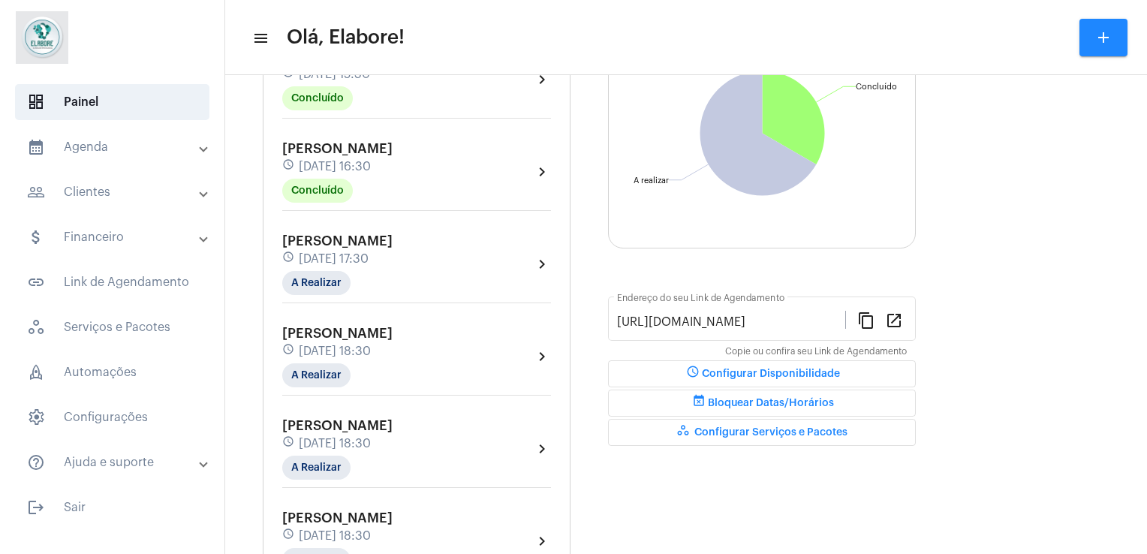
scroll to position [204, 0]
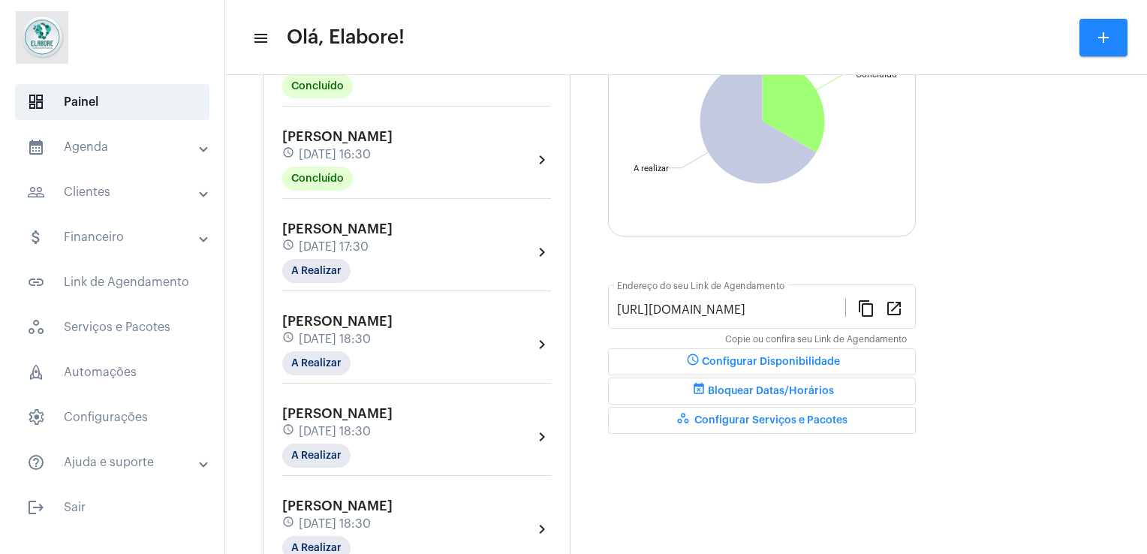
click at [393, 428] on div "schedule [DATE] 18:30" at bounding box center [337, 431] width 110 height 17
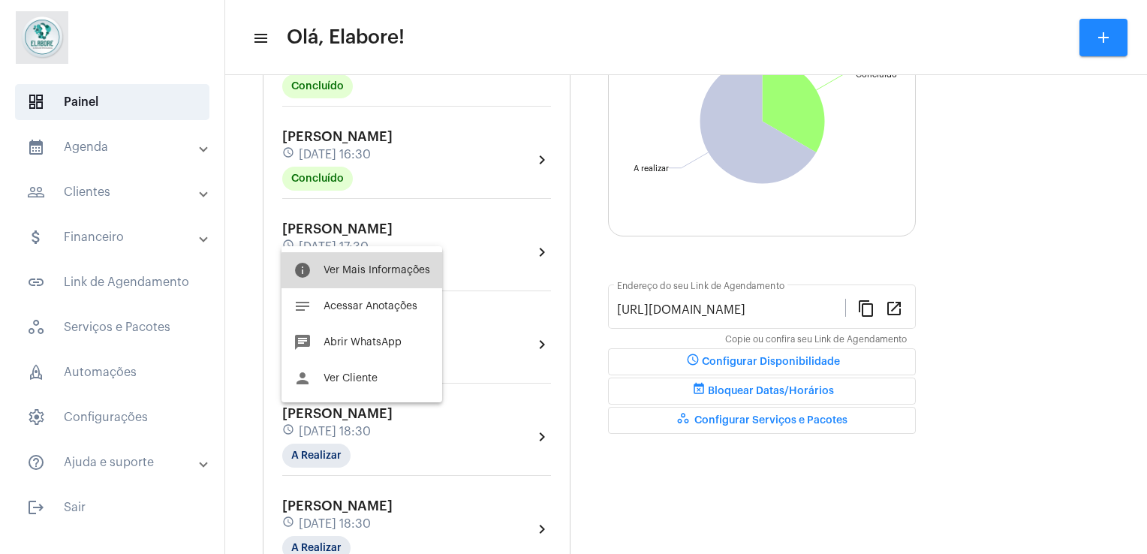
click at [399, 277] on button "info Ver Mais Informações" at bounding box center [361, 270] width 161 height 36
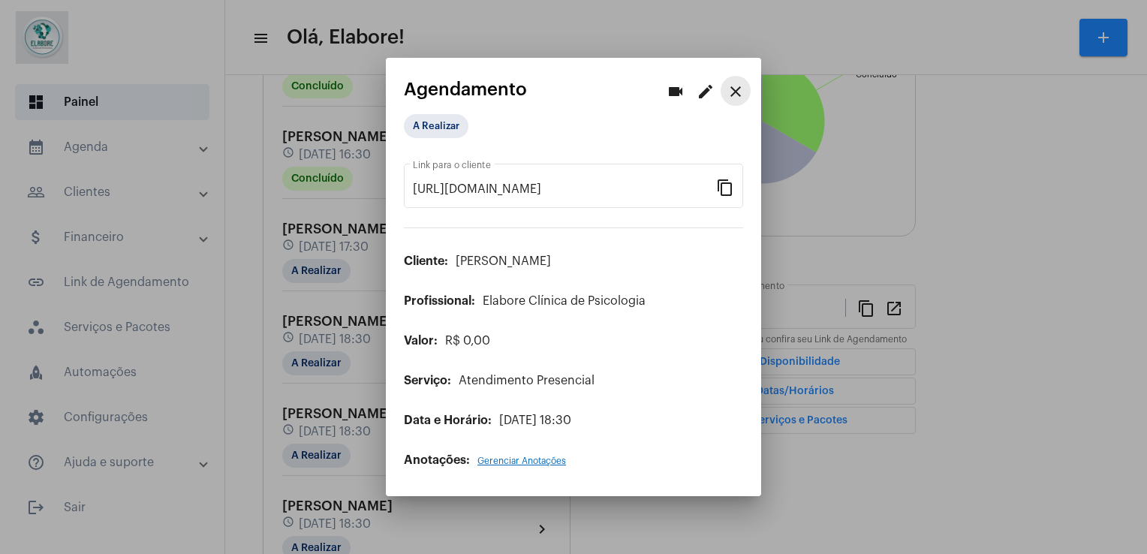
click at [740, 92] on mat-icon "close" at bounding box center [736, 92] width 18 height 18
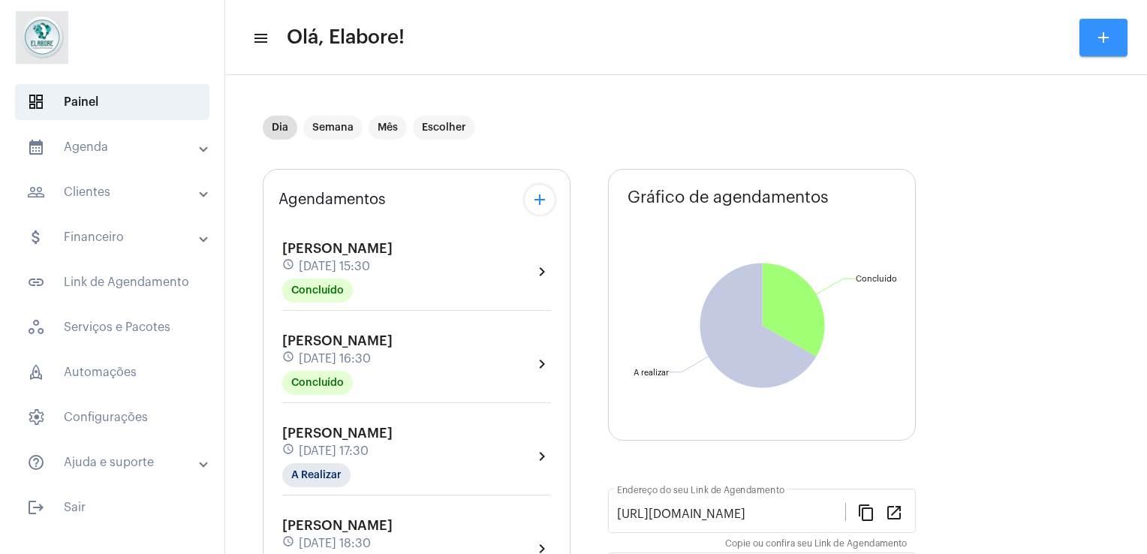
click at [1111, 44] on mat-icon "add" at bounding box center [1103, 38] width 18 height 18
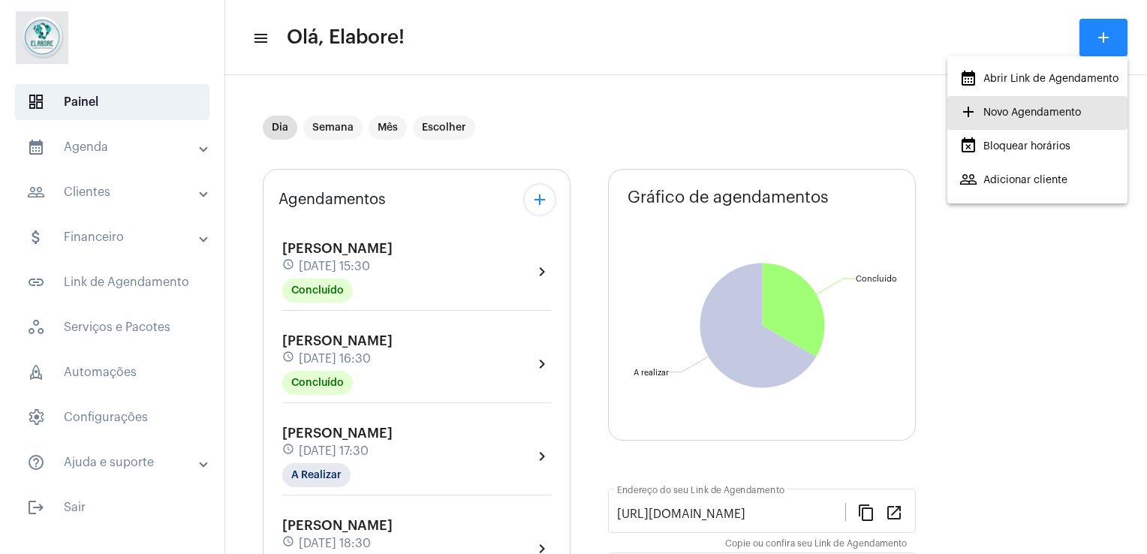
click at [1029, 118] on span "add Novo Agendamento" at bounding box center [1020, 112] width 122 height 27
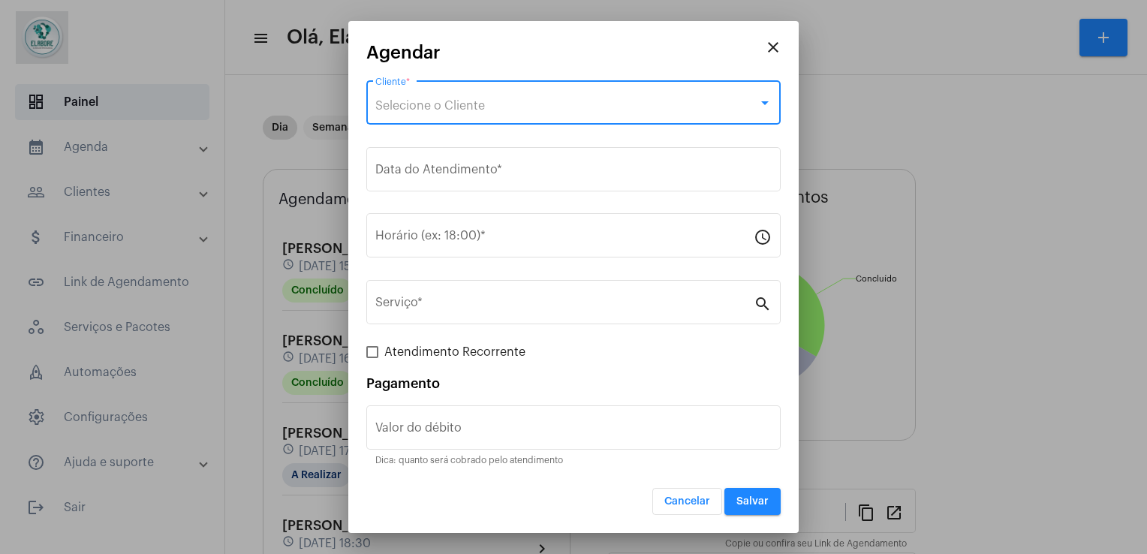
click at [660, 109] on div "Selecione o Cliente" at bounding box center [566, 106] width 383 height 14
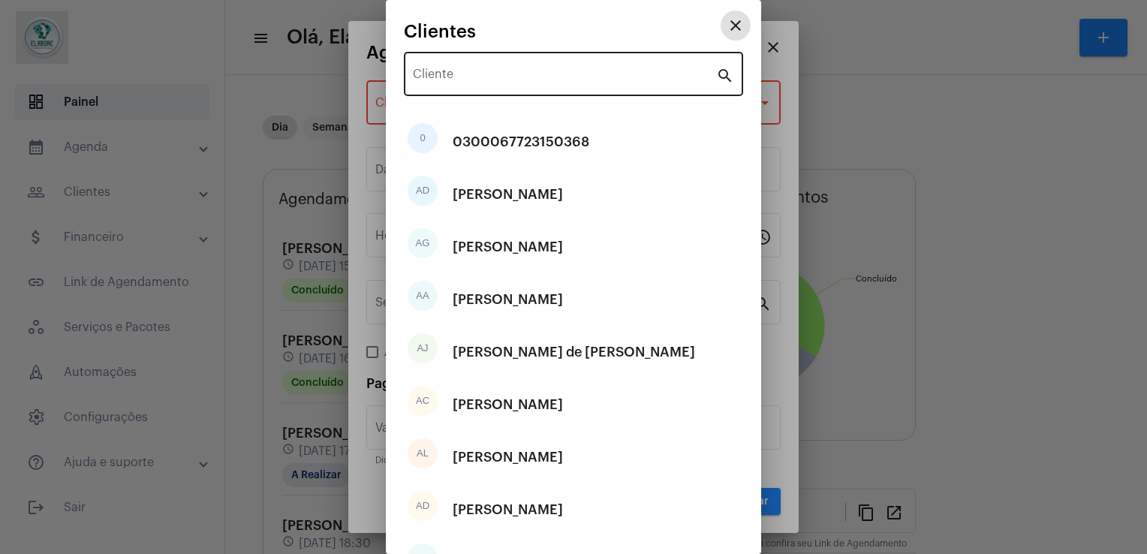
click at [572, 80] on input "Cliente" at bounding box center [564, 78] width 303 height 14
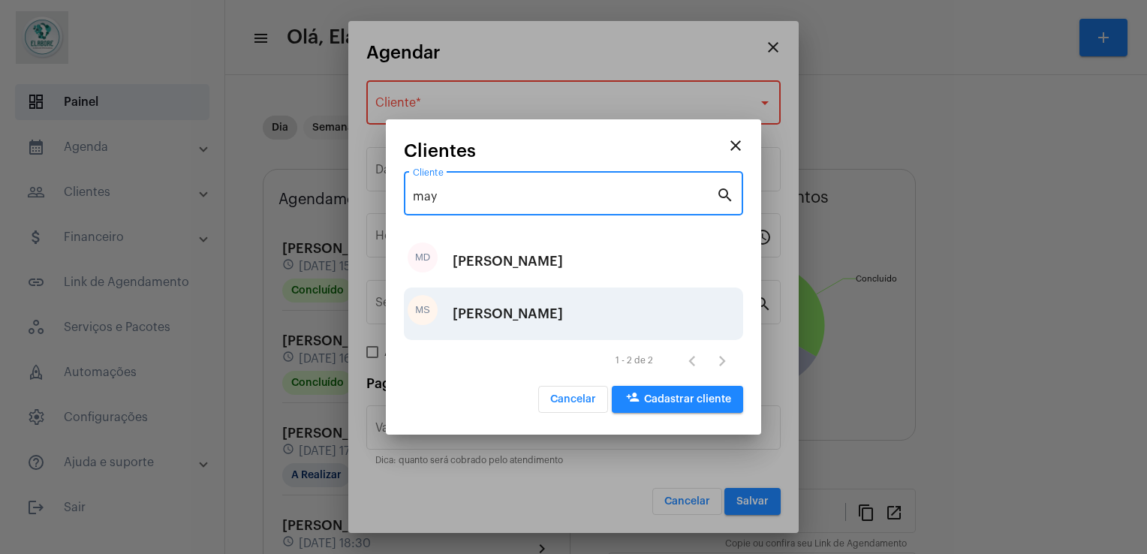
type input "may"
click at [546, 311] on div "[PERSON_NAME]" at bounding box center [508, 313] width 110 height 45
type input "R$"
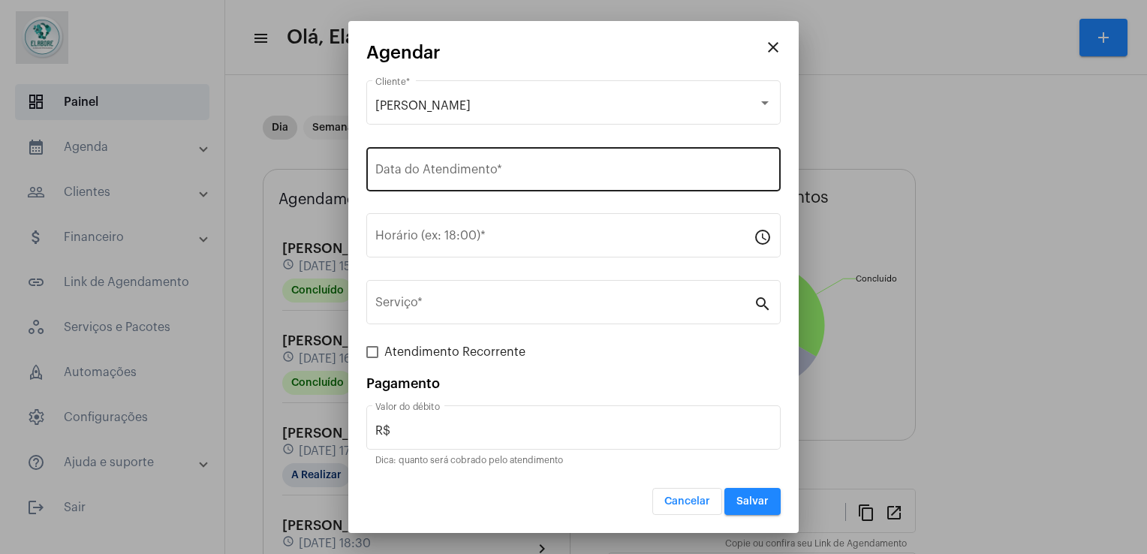
click at [522, 185] on div "Data do Atendimento *" at bounding box center [573, 167] width 396 height 47
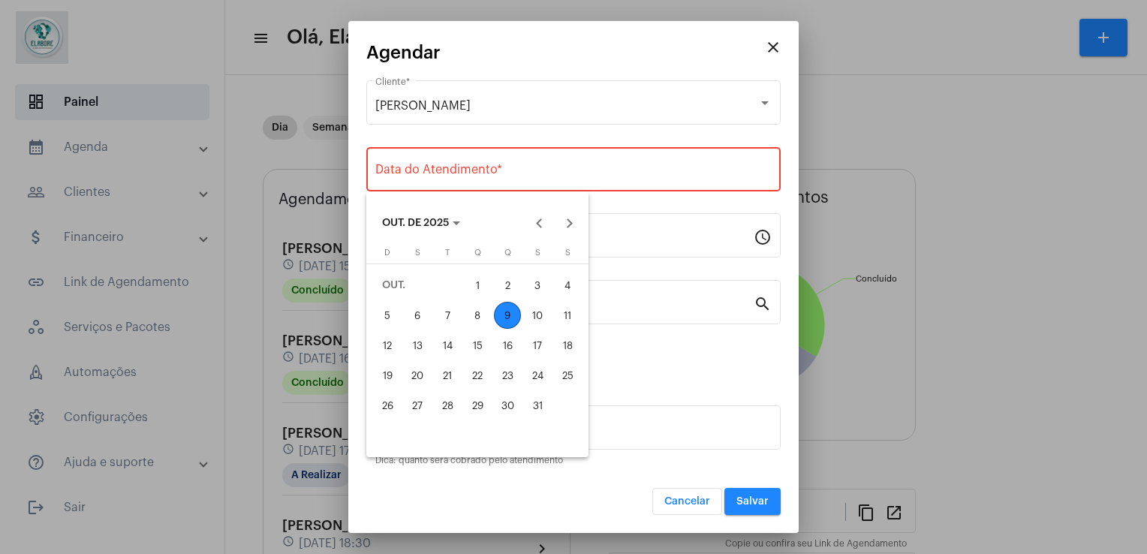
click at [509, 308] on div "9" at bounding box center [507, 315] width 27 height 27
type input "09/10/2025"
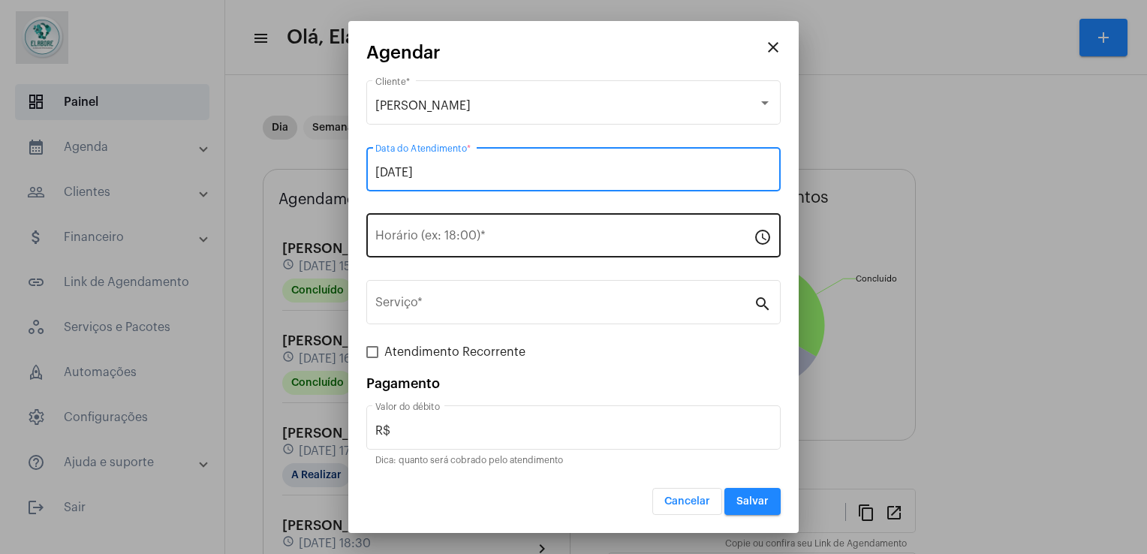
click at [500, 236] on input "Horário (ex: 18:00) *" at bounding box center [564, 239] width 378 height 14
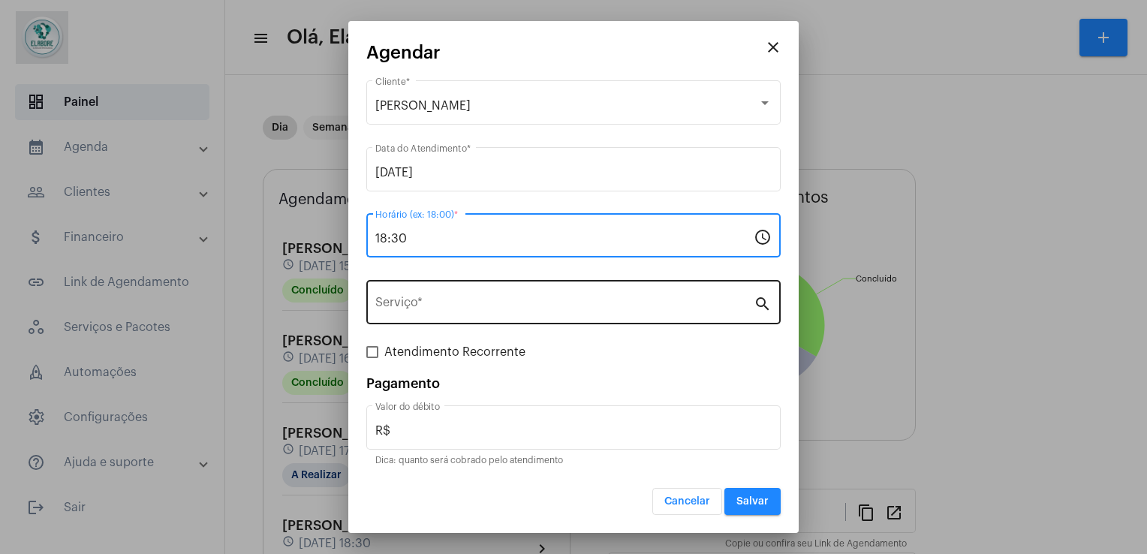
type input "18:30"
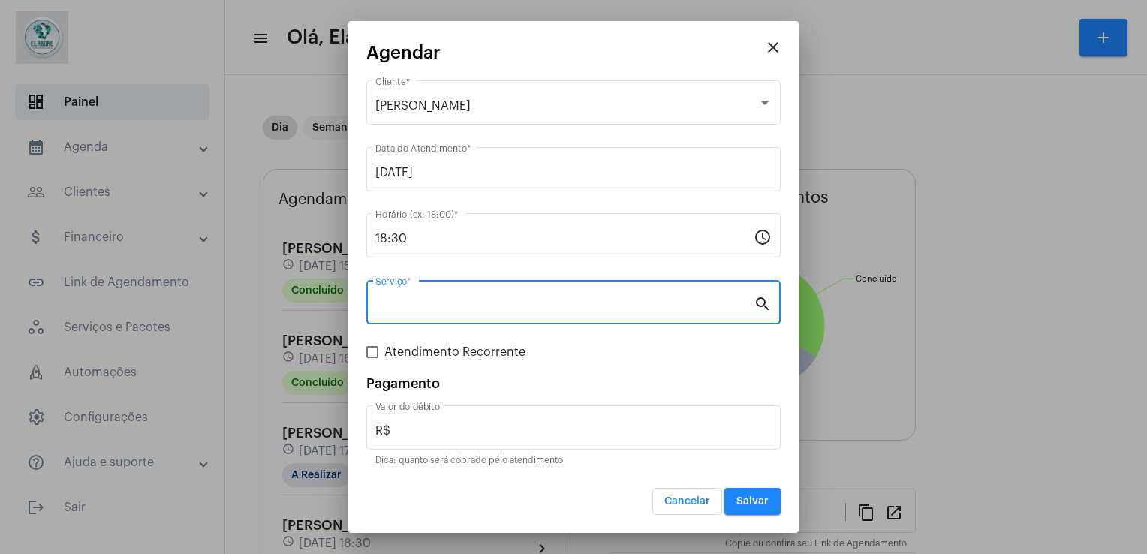
click at [492, 302] on input "Serviço *" at bounding box center [564, 306] width 378 height 14
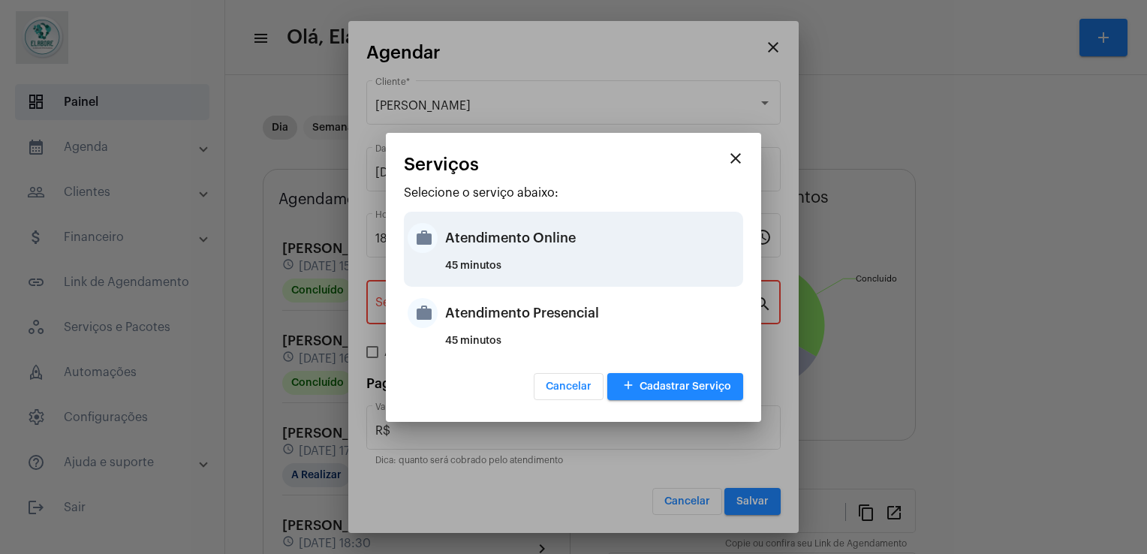
click at [528, 240] on div "Atendimento Online" at bounding box center [592, 237] width 294 height 45
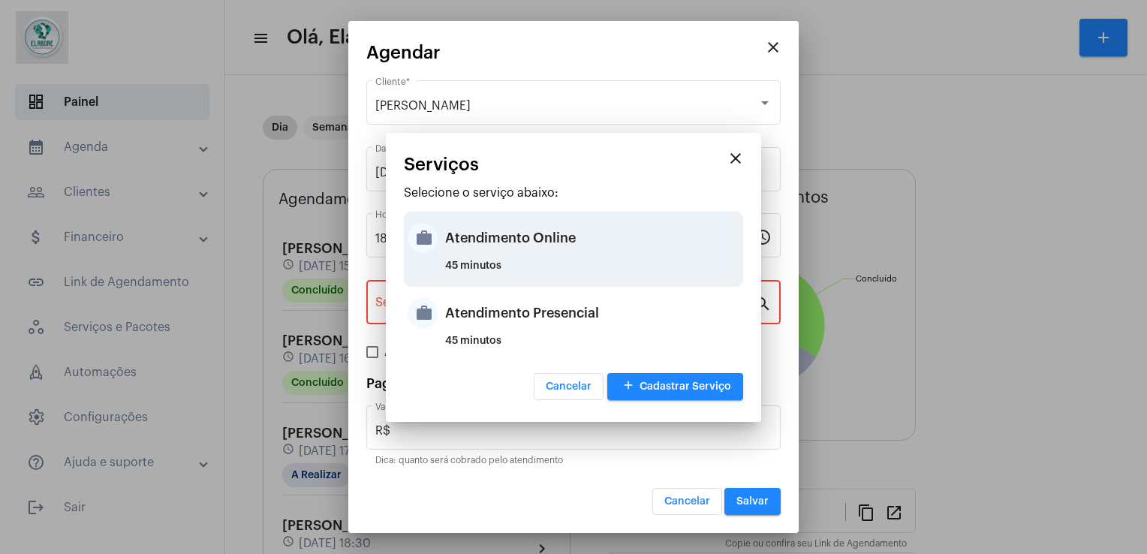
type input "Atendimento Online"
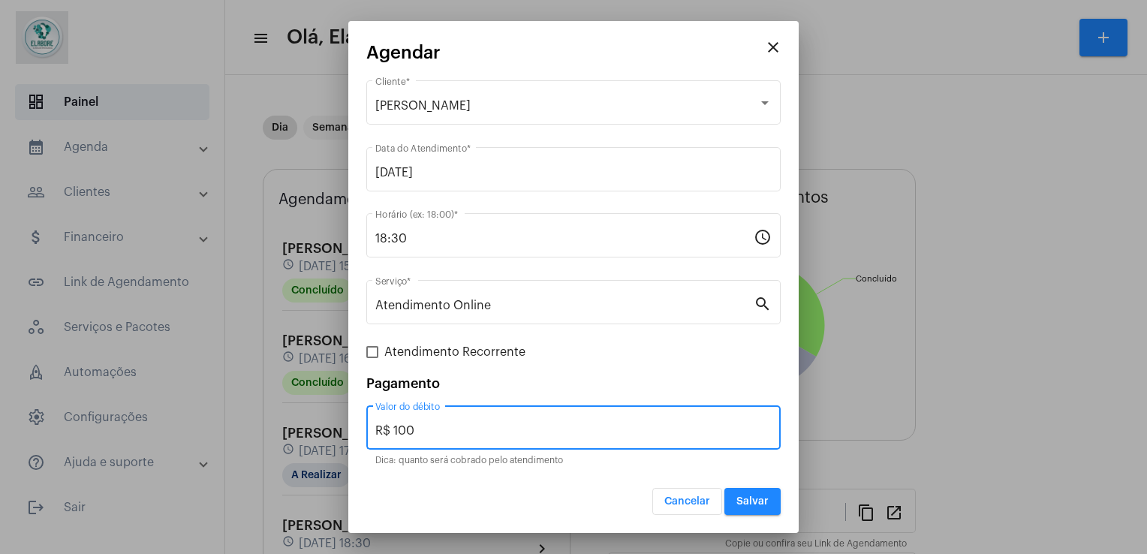
click at [425, 431] on input "R$ 100" at bounding box center [573, 431] width 396 height 14
click at [689, 426] on input "R$" at bounding box center [573, 431] width 396 height 14
type input "R$"
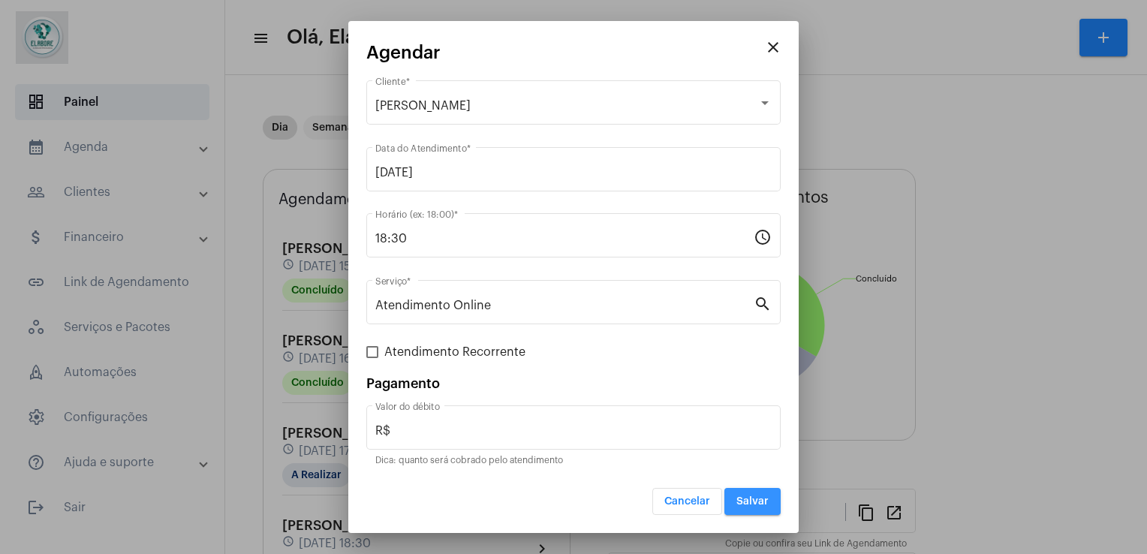
click at [754, 496] on span "Salvar" at bounding box center [752, 501] width 32 height 11
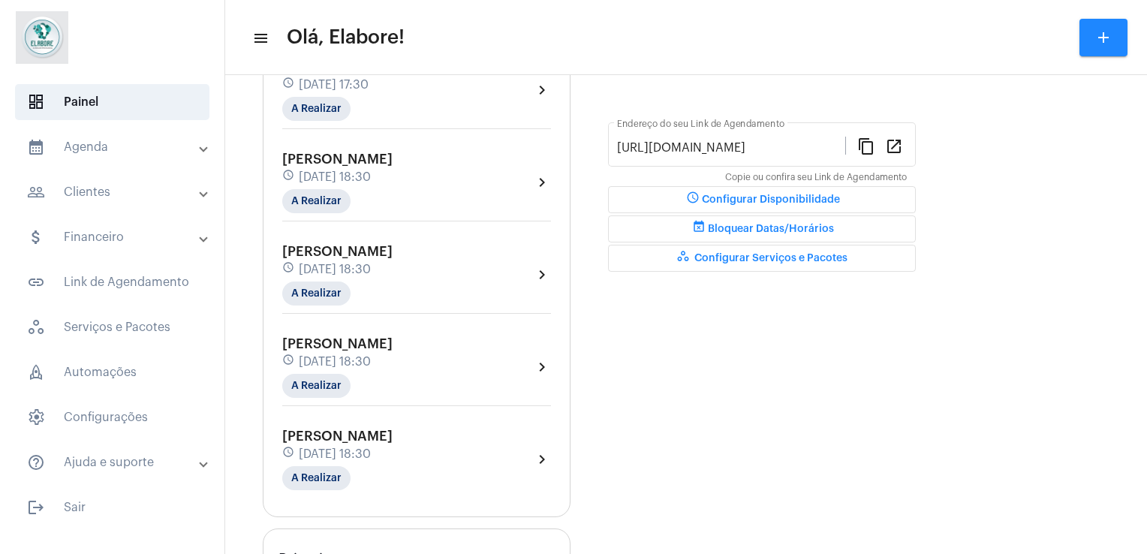
scroll to position [372, 0]
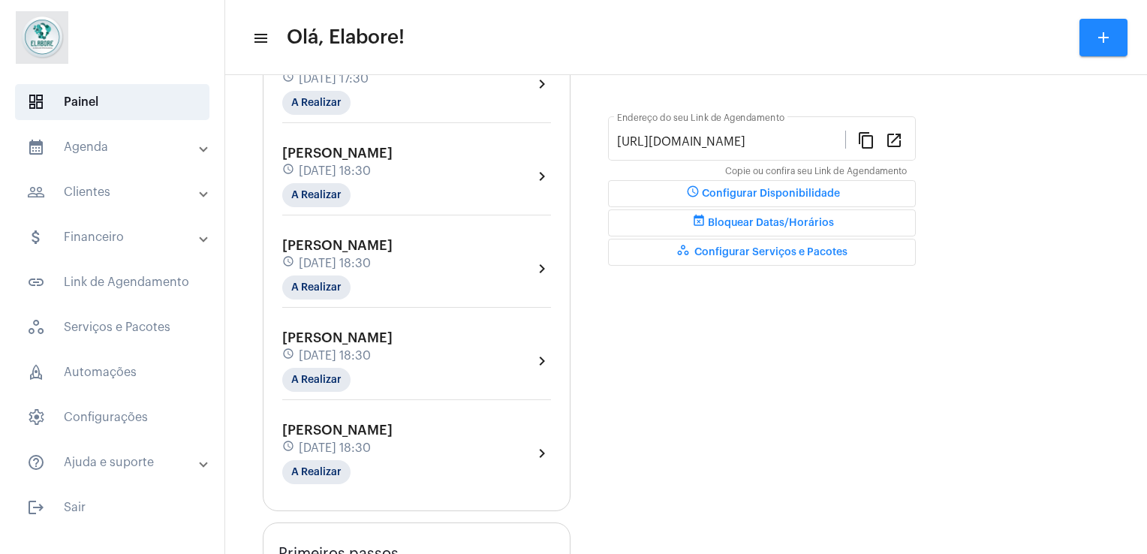
click at [360, 450] on div "Maysa Santos de Oliveira Pinto schedule 9 de outubro às 18:30 A Realizar" at bounding box center [337, 454] width 110 height 62
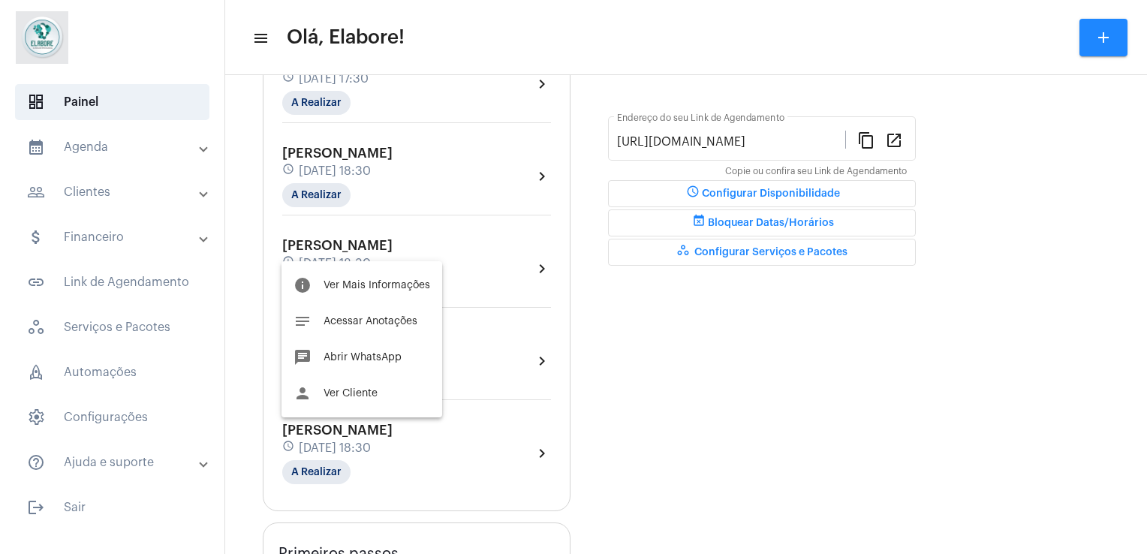
click at [651, 417] on div at bounding box center [573, 277] width 1147 height 554
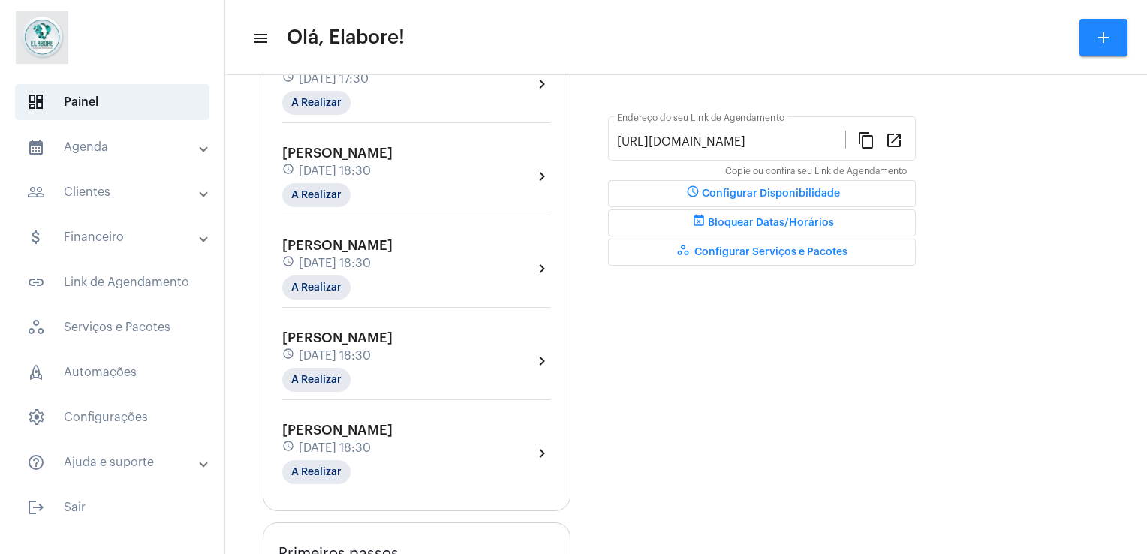
click at [393, 255] on div "schedule 9 de outubro às 18:30" at bounding box center [337, 263] width 110 height 17
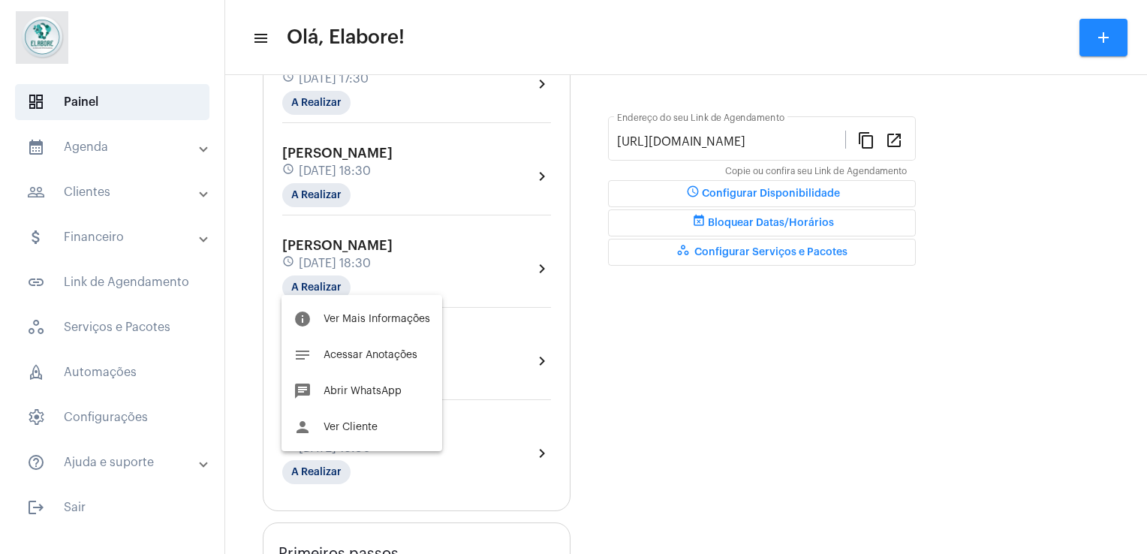
click at [691, 359] on div at bounding box center [573, 277] width 1147 height 554
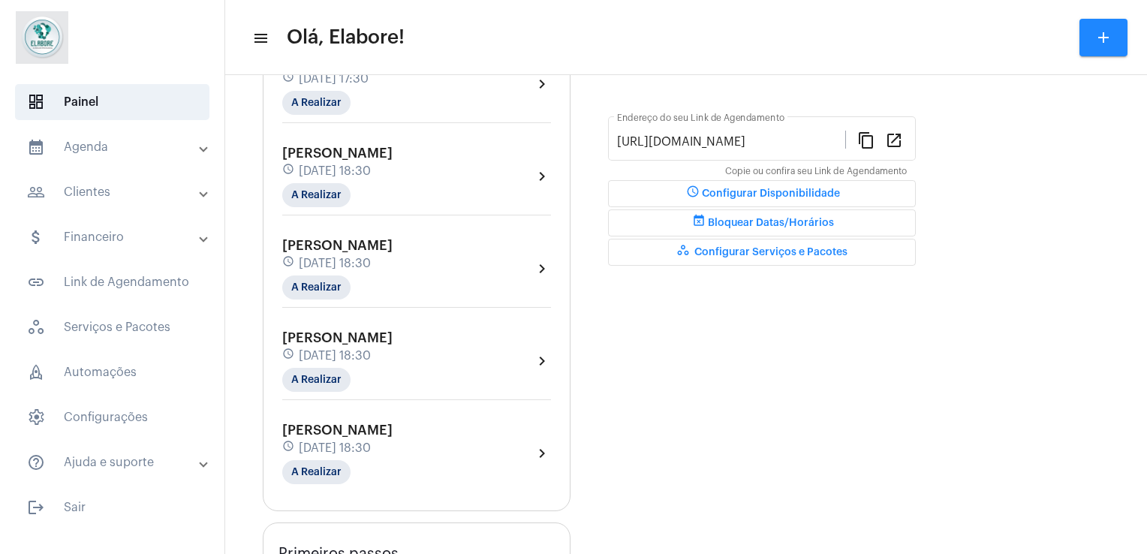
click at [396, 326] on div "[PERSON_NAME] schedule [DATE] 18:30 A Realizar chevron_right" at bounding box center [416, 364] width 276 height 77
click at [298, 368] on mat-chip "A Realizar" at bounding box center [316, 380] width 68 height 24
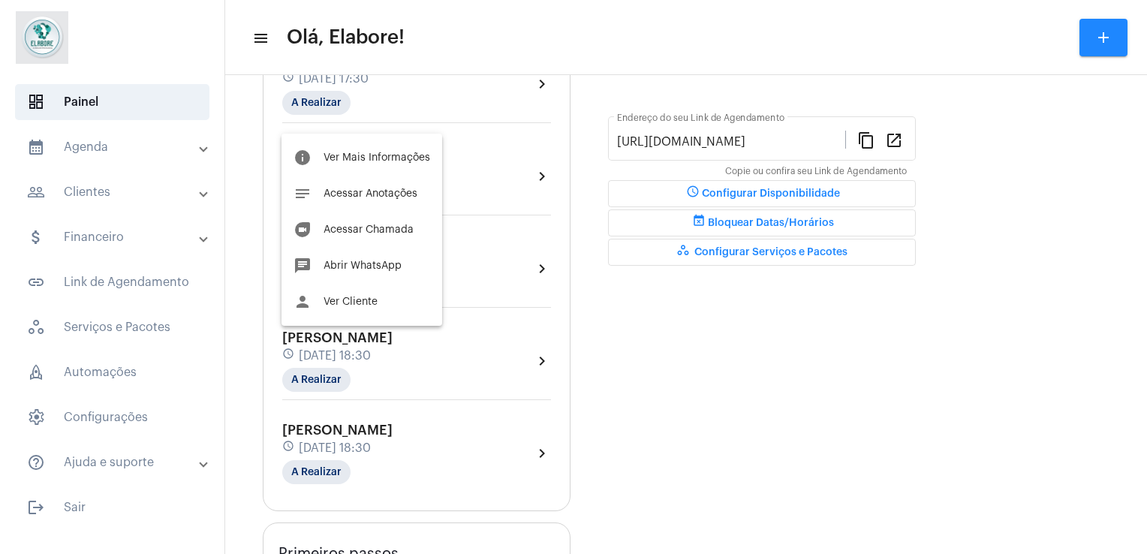
click at [717, 404] on div at bounding box center [573, 277] width 1147 height 554
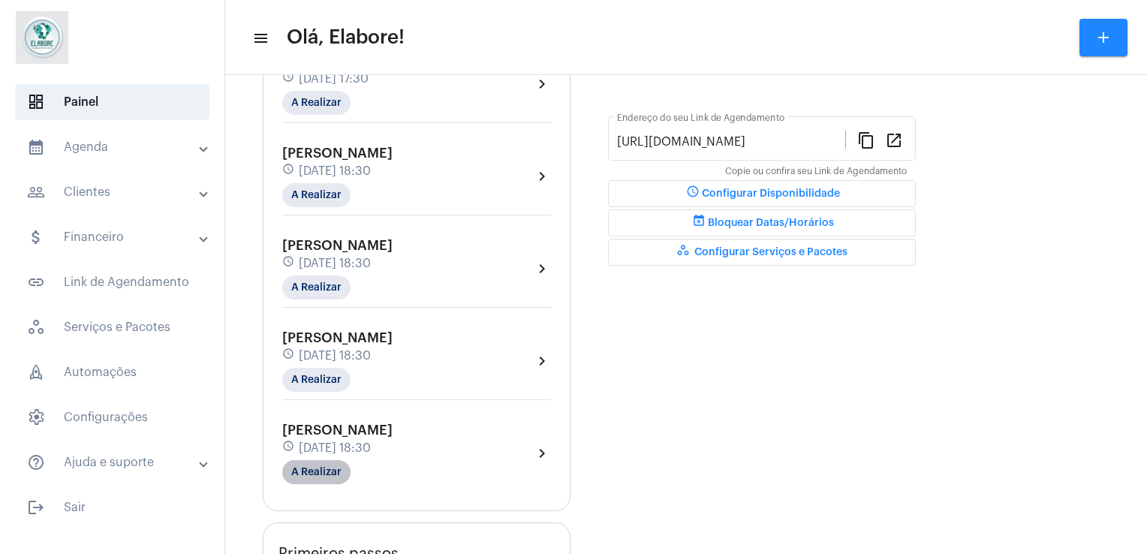
click at [312, 465] on mat-chip "A Realizar" at bounding box center [316, 472] width 68 height 24
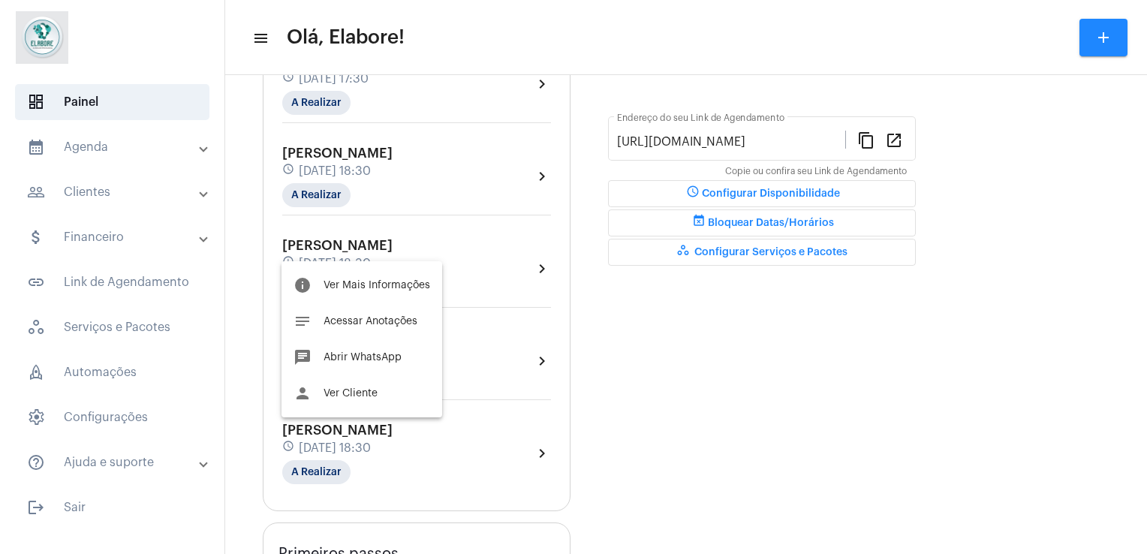
click at [695, 357] on div at bounding box center [573, 277] width 1147 height 554
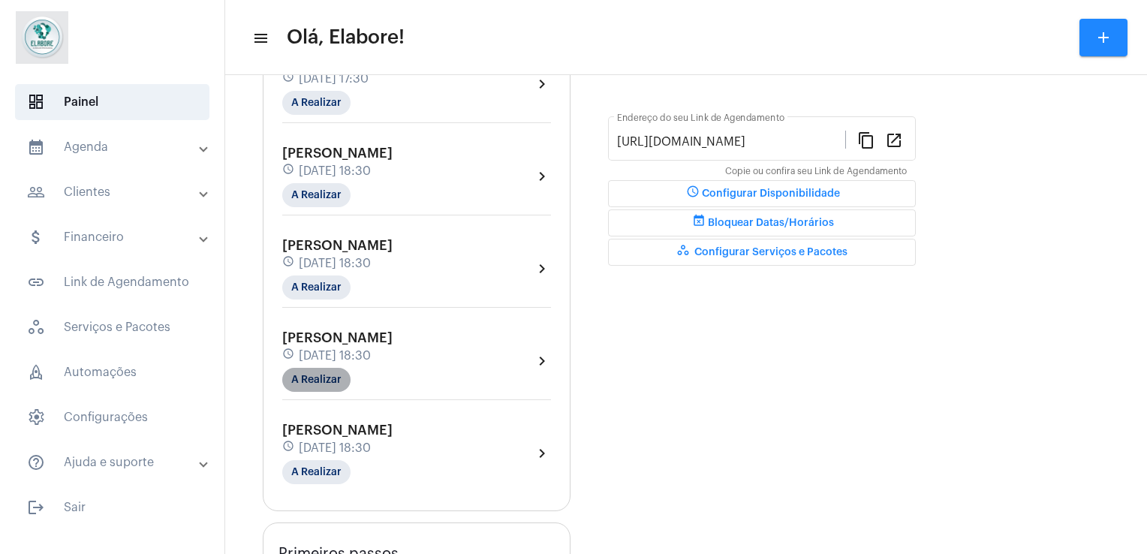
click at [316, 374] on mat-chip "A Realizar" at bounding box center [316, 380] width 68 height 24
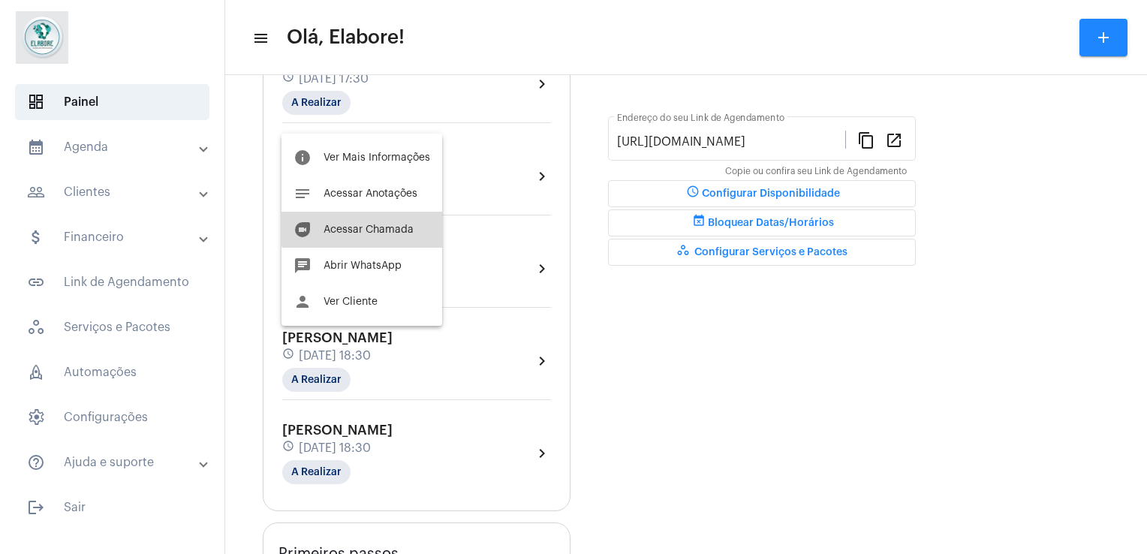
click at [375, 216] on button "duo Acessar Chamada" at bounding box center [361, 230] width 161 height 36
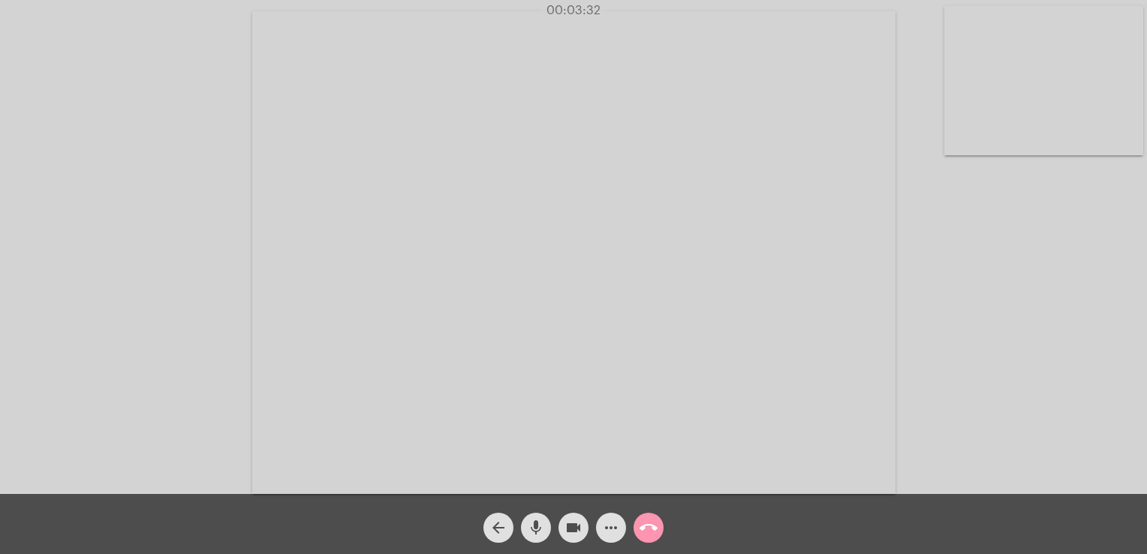
click at [997, 197] on div "Acessando Câmera e Microfone..." at bounding box center [574, 251] width 1144 height 494
click at [1035, 199] on div "Acessando Câmera e Microfone..." at bounding box center [574, 251] width 1144 height 494
click at [654, 516] on span "call_end" at bounding box center [648, 528] width 18 height 30
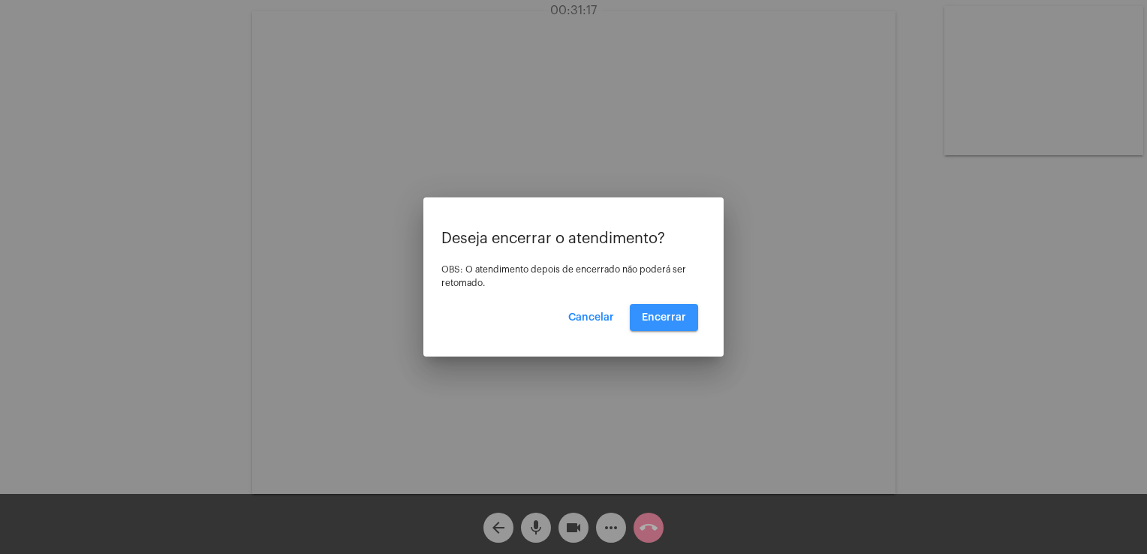
click at [678, 319] on span "Encerrar" at bounding box center [664, 317] width 44 height 11
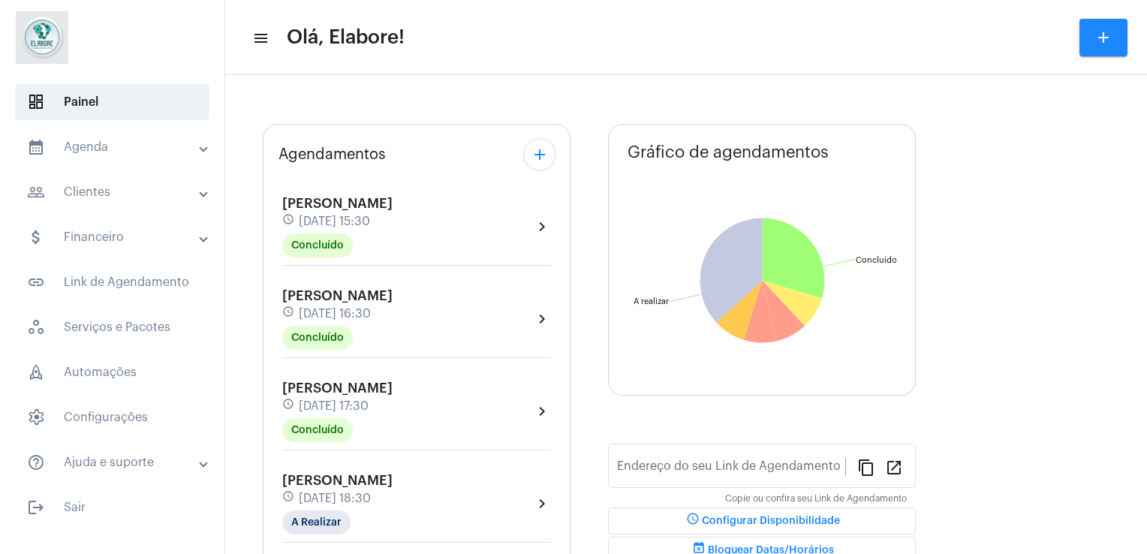
type input "[URL][DOMAIN_NAME]"
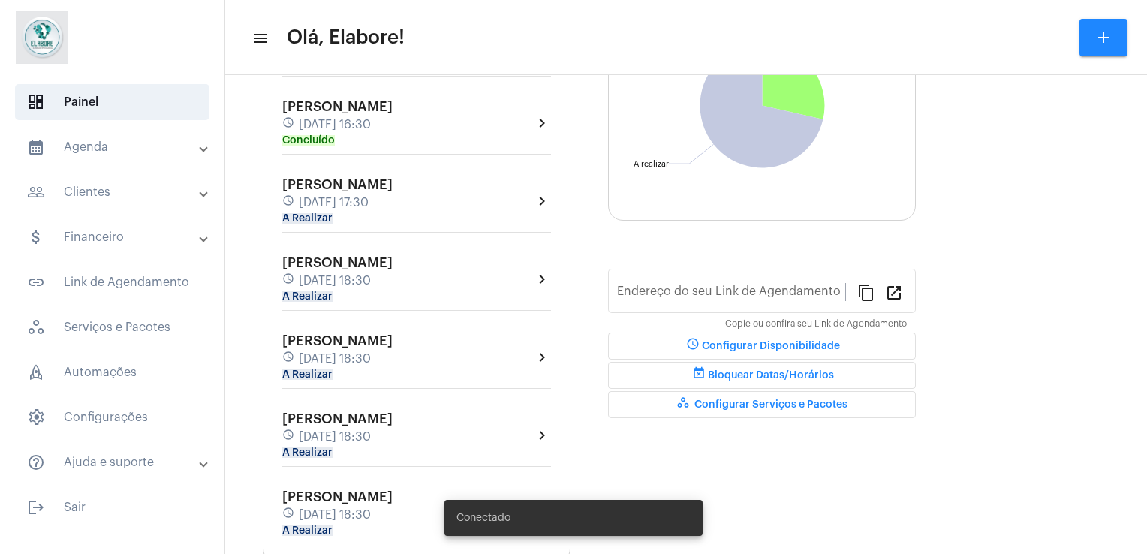
type input "[URL][DOMAIN_NAME]"
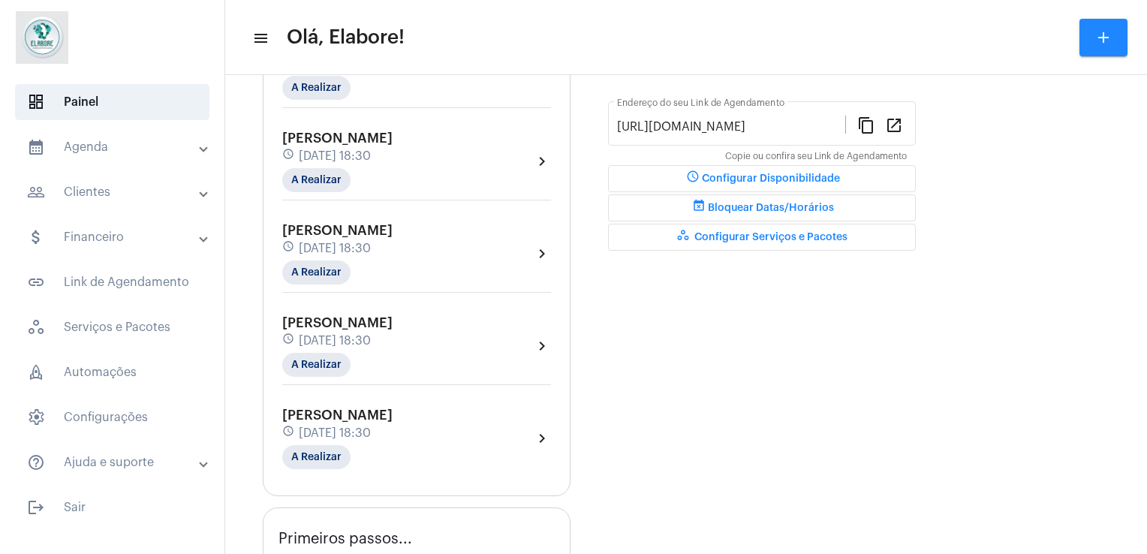
scroll to position [390, 0]
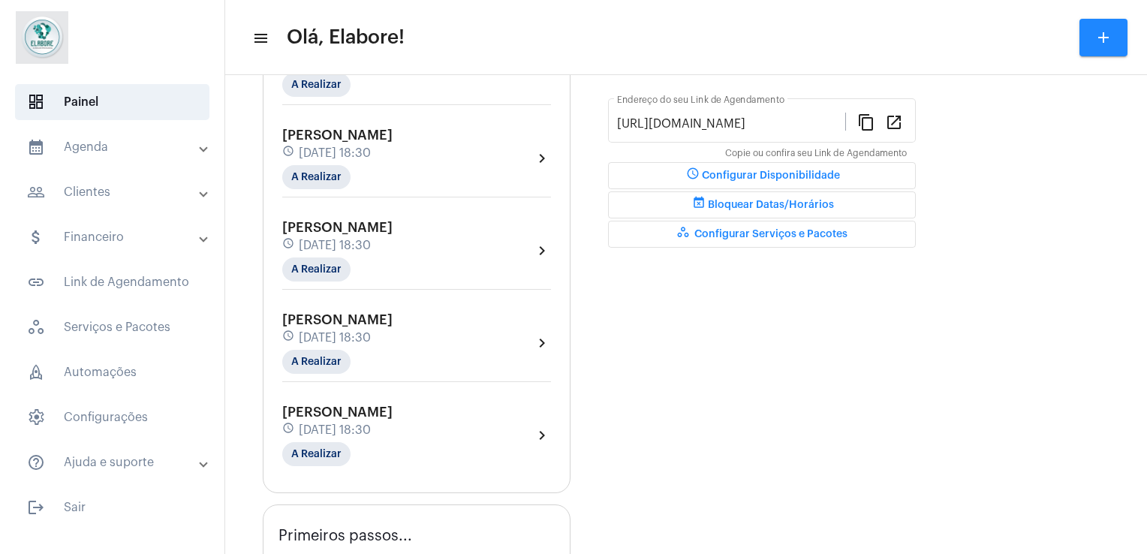
click at [500, 239] on div "Maysa Santos de Oliveira Pinto schedule 9 de outubro às 18:30 A Realizar chevro…" at bounding box center [416, 251] width 269 height 62
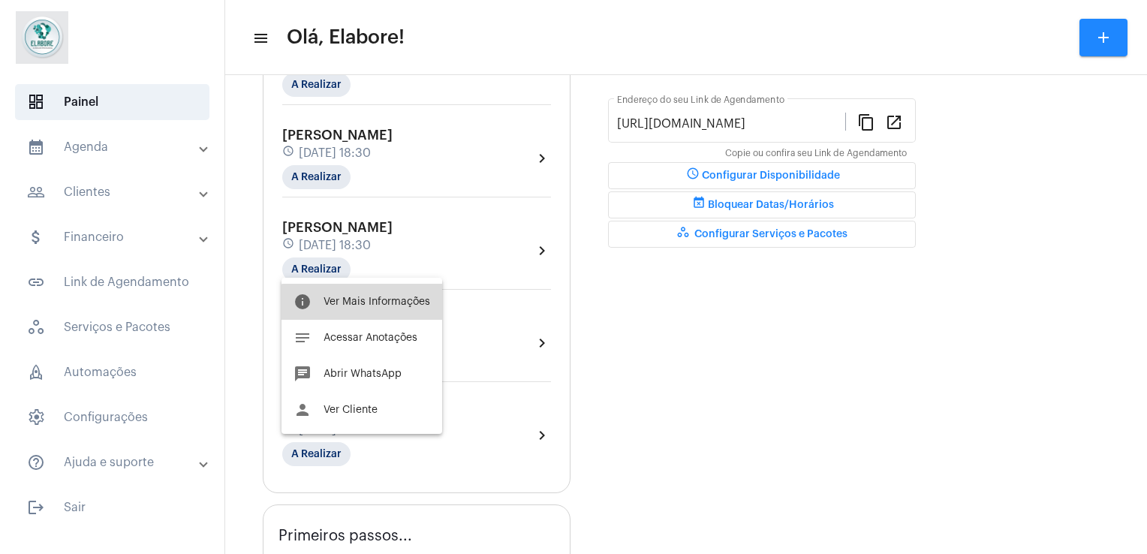
click at [392, 311] on button "info Ver Mais Informações" at bounding box center [361, 302] width 161 height 36
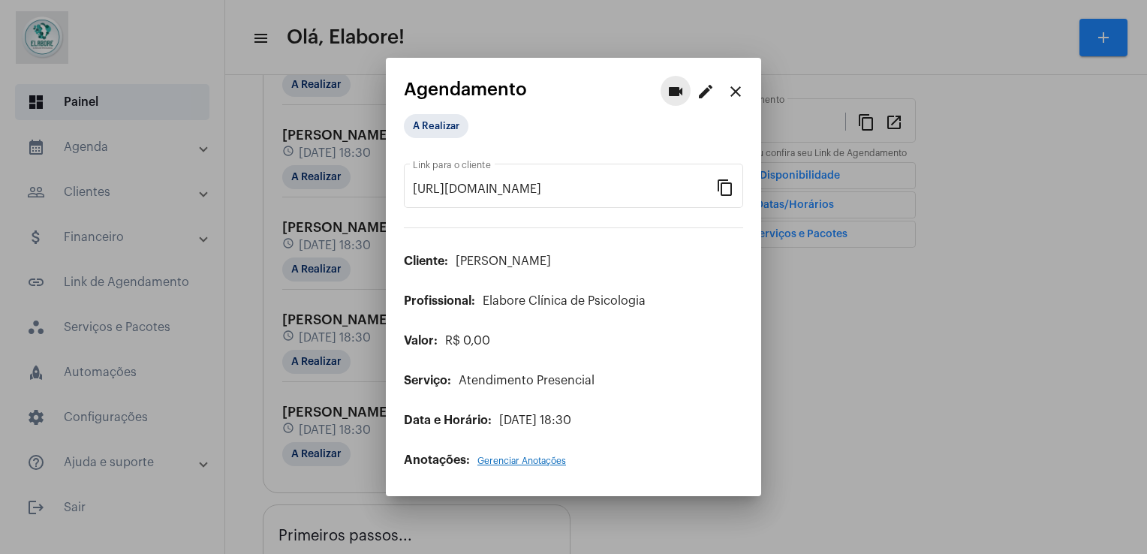
click at [674, 94] on mat-icon "videocam" at bounding box center [676, 92] width 18 height 18
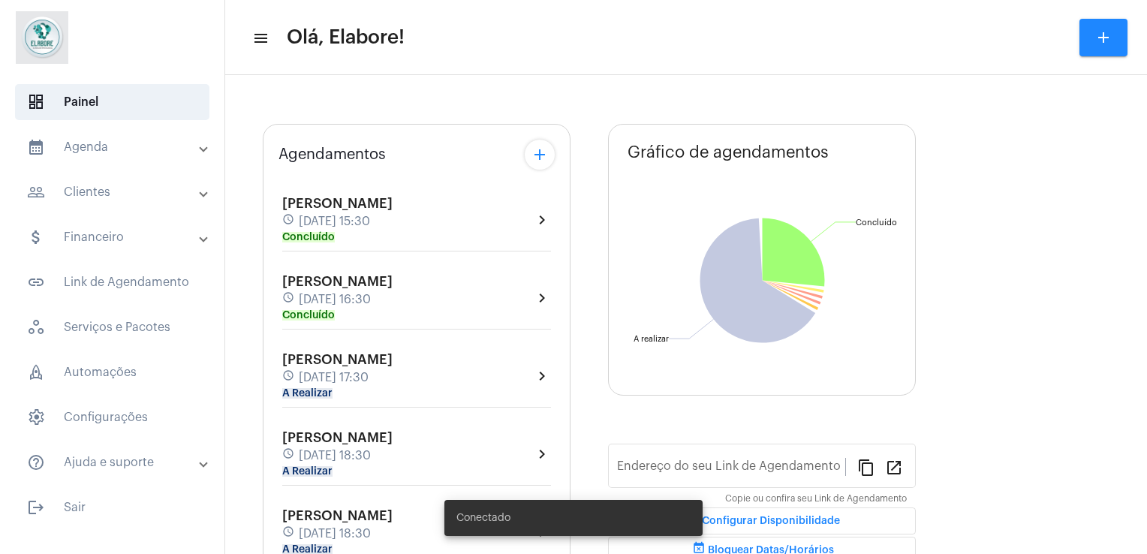
type input "[URL][DOMAIN_NAME]"
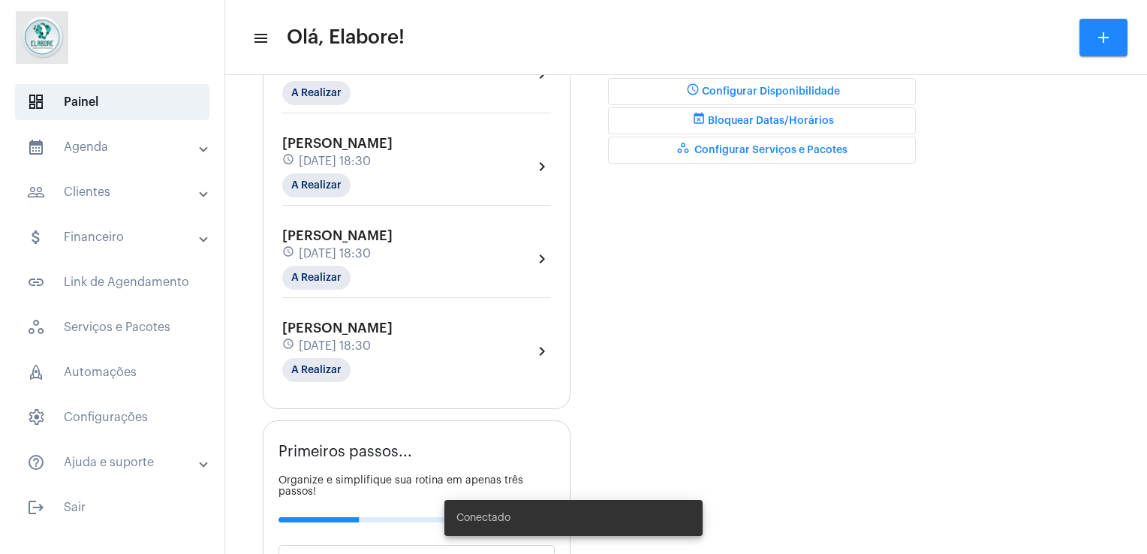
scroll to position [510, 0]
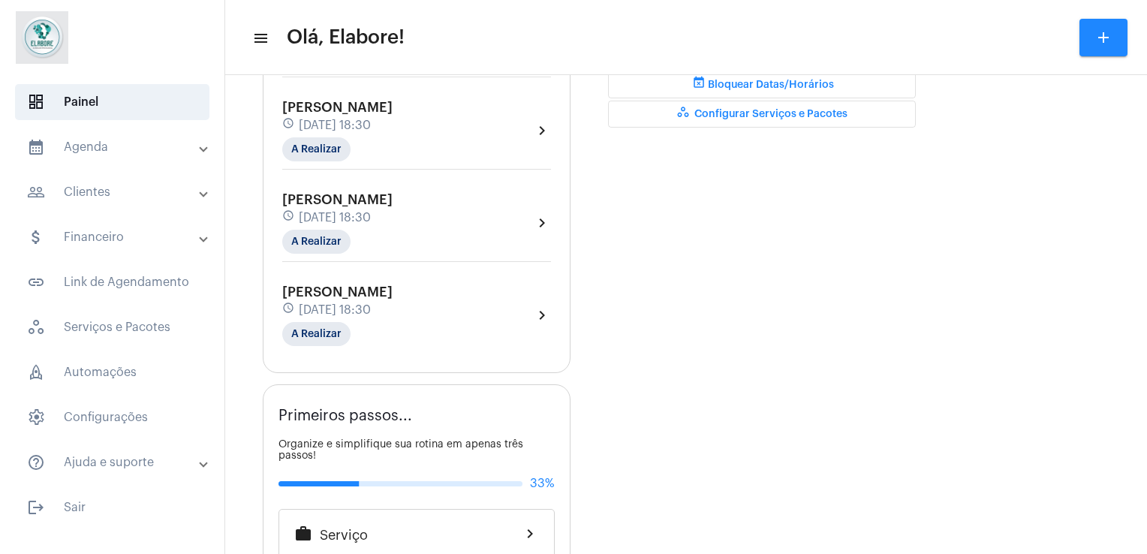
click at [486, 322] on div "[PERSON_NAME] schedule [DATE] 18:30 A Realizar chevron_right" at bounding box center [416, 315] width 269 height 62
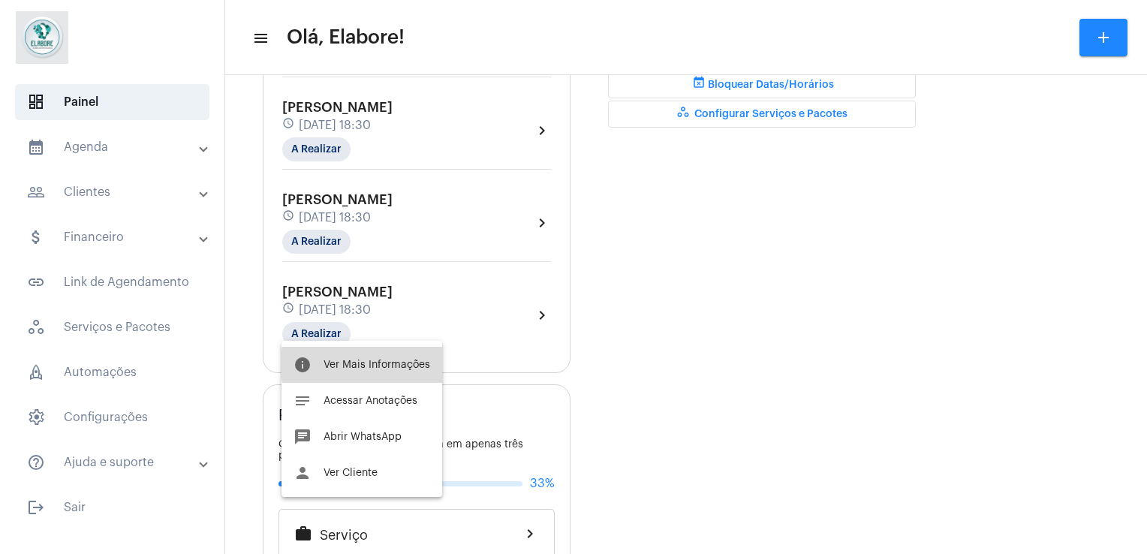
click at [402, 364] on span "Ver Mais Informações" at bounding box center [376, 365] width 107 height 11
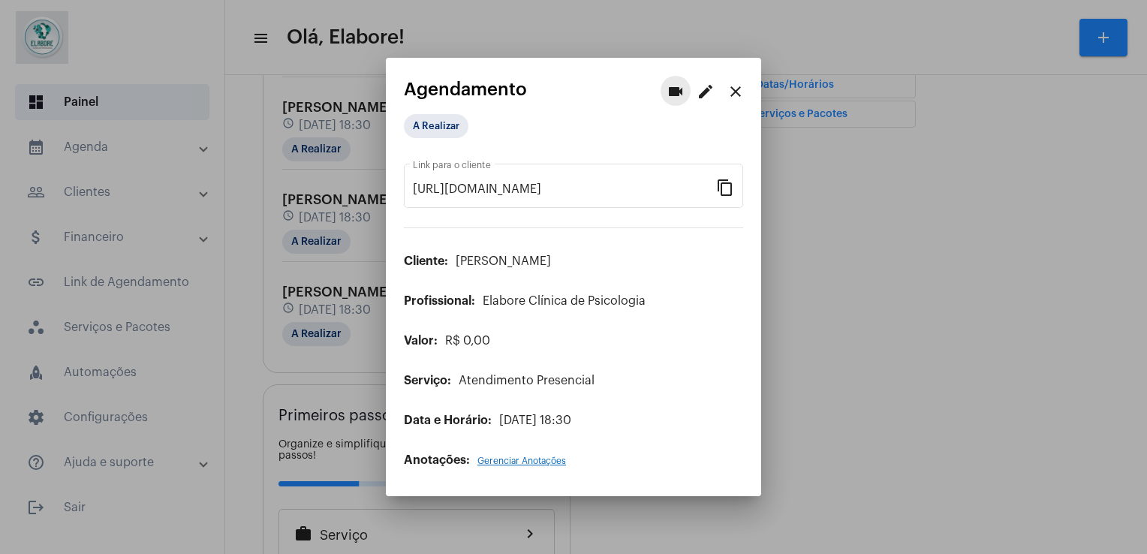
click at [676, 96] on mat-icon "videocam" at bounding box center [676, 92] width 18 height 18
